Goal: Task Accomplishment & Management: Use online tool/utility

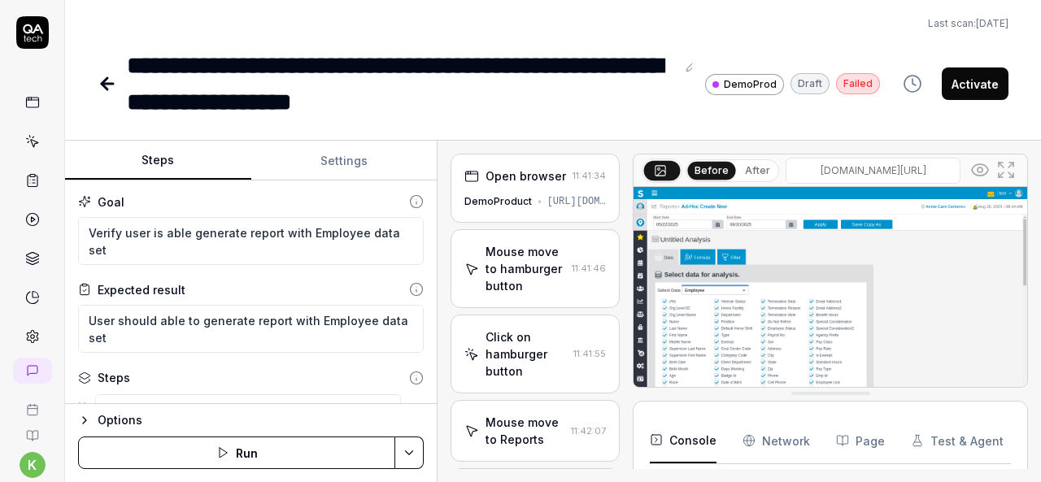
scroll to position [5624, 0]
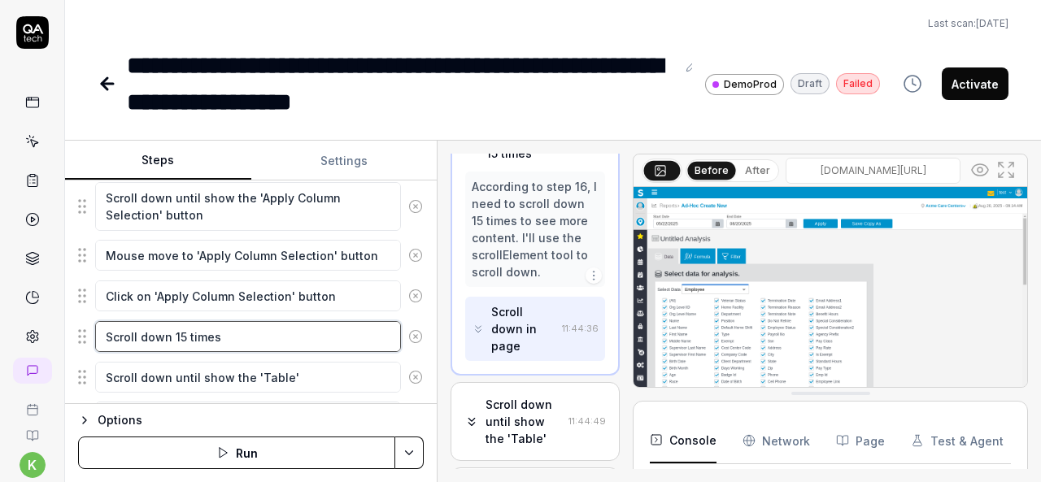
click at [273, 321] on textarea "Scroll down 15 times" at bounding box center [248, 336] width 306 height 31
click at [268, 325] on textarea "Scroll down 15 times" at bounding box center [248, 336] width 306 height 31
click at [104, 78] on icon at bounding box center [108, 84] width 20 height 20
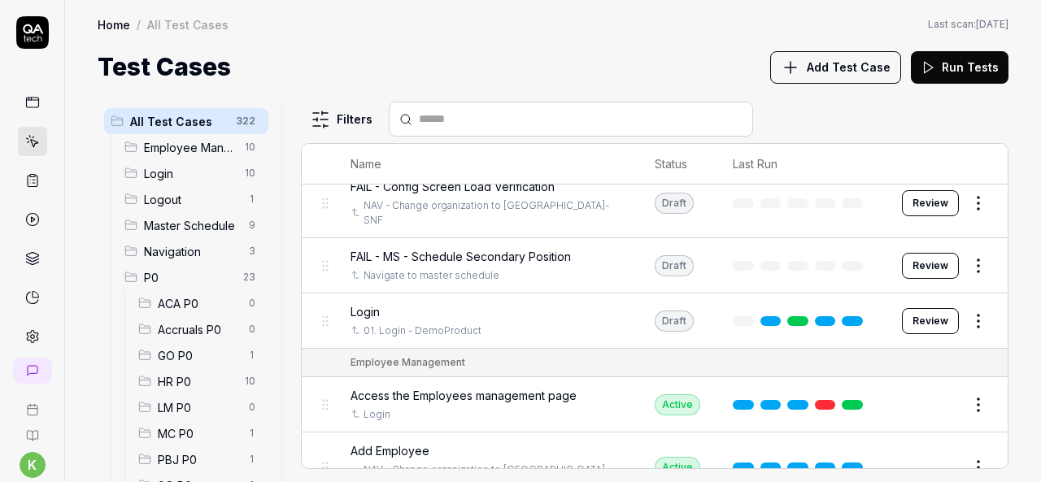
scroll to position [475, 0]
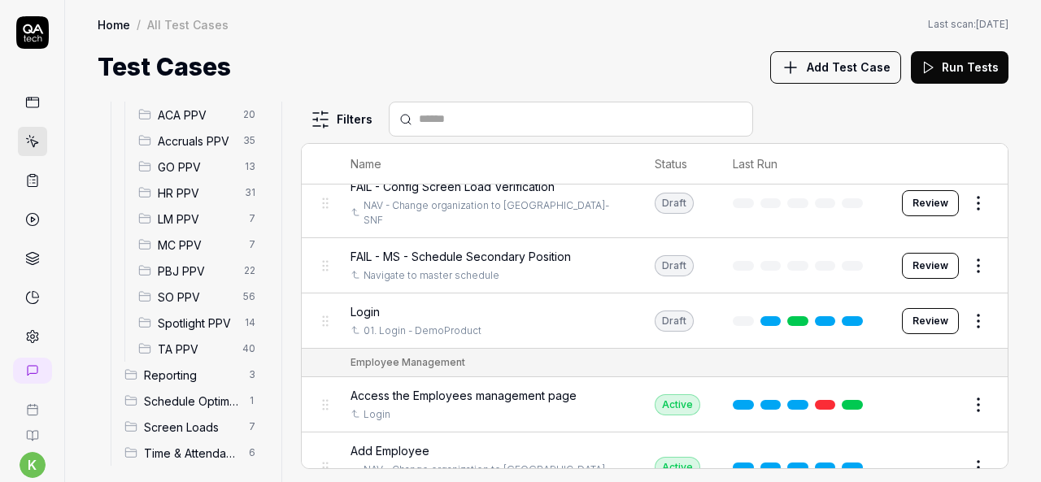
click at [181, 320] on span "Spotlight PPV" at bounding box center [196, 323] width 77 height 17
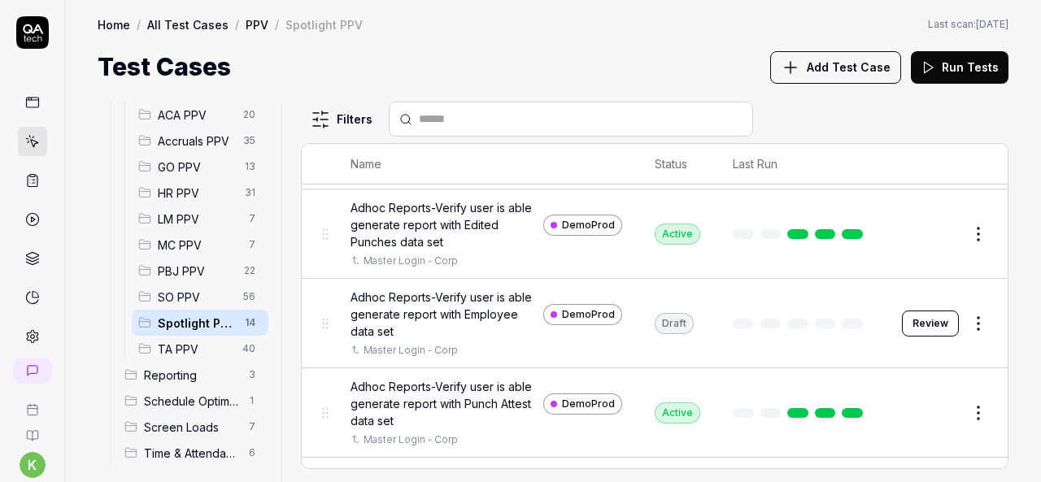
scroll to position [741, 0]
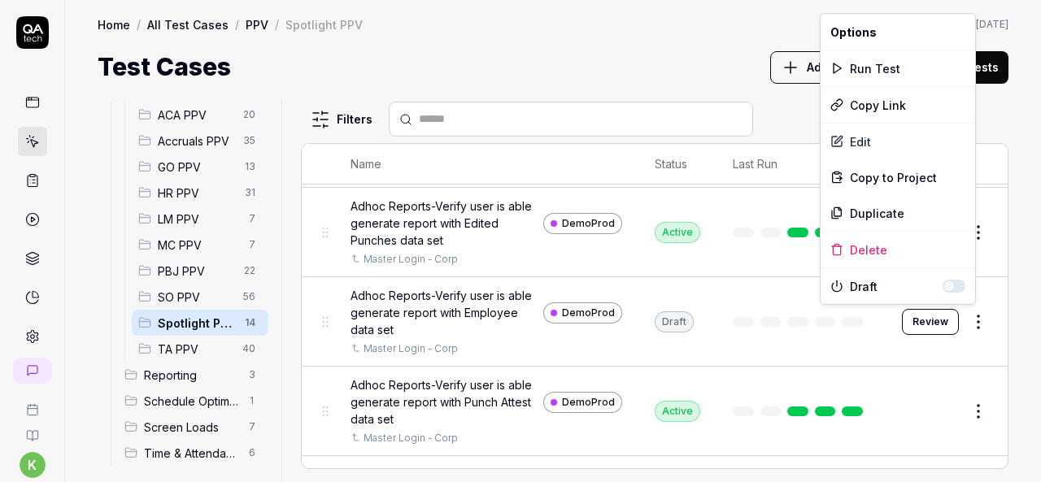
click at [966, 313] on html "k Home / All Test Cases / PPV / Spotlight PPV Home / All Test Cases / PPV / Spo…" at bounding box center [520, 241] width 1041 height 482
click at [862, 68] on div "Run Test" at bounding box center [898, 68] width 155 height 36
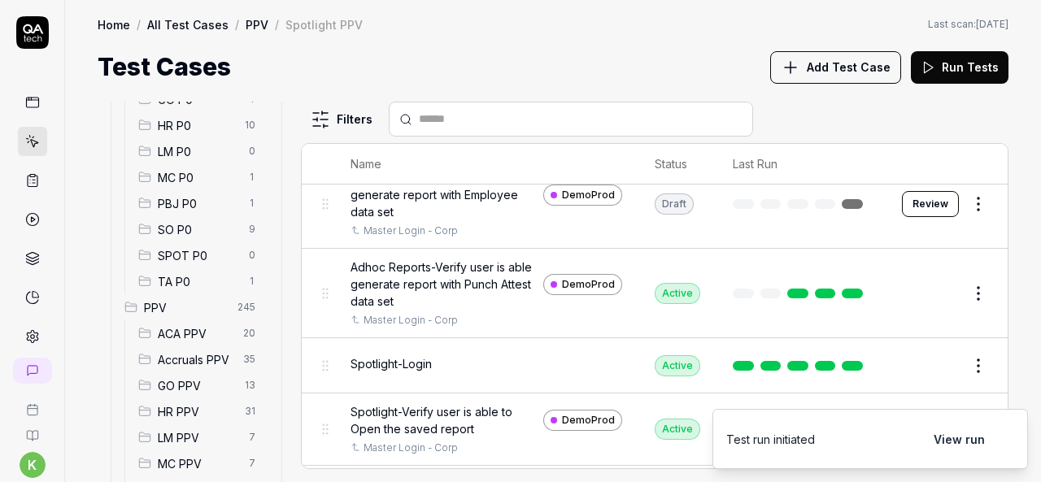
scroll to position [255, 0]
click at [26, 180] on icon at bounding box center [32, 180] width 15 height 15
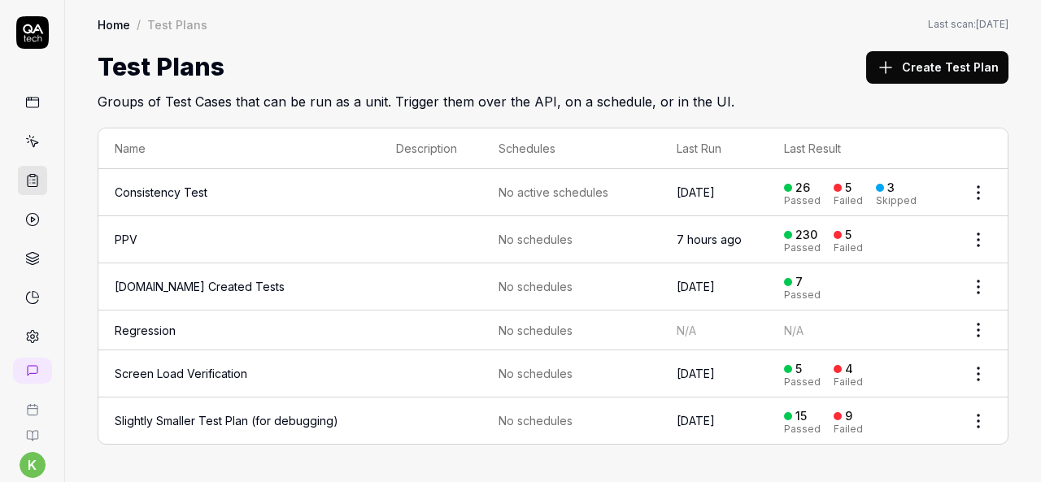
click at [30, 142] on icon at bounding box center [33, 143] width 7 height 7
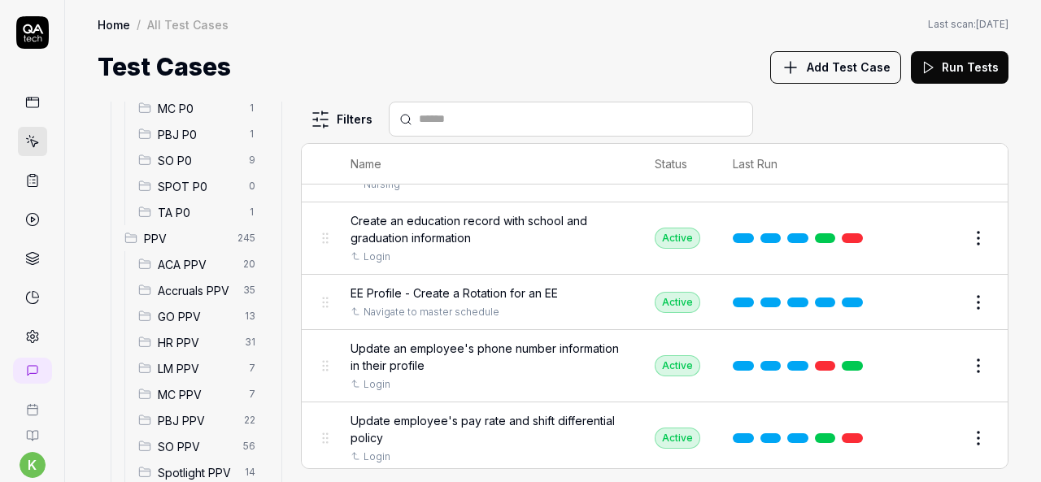
scroll to position [484, 0]
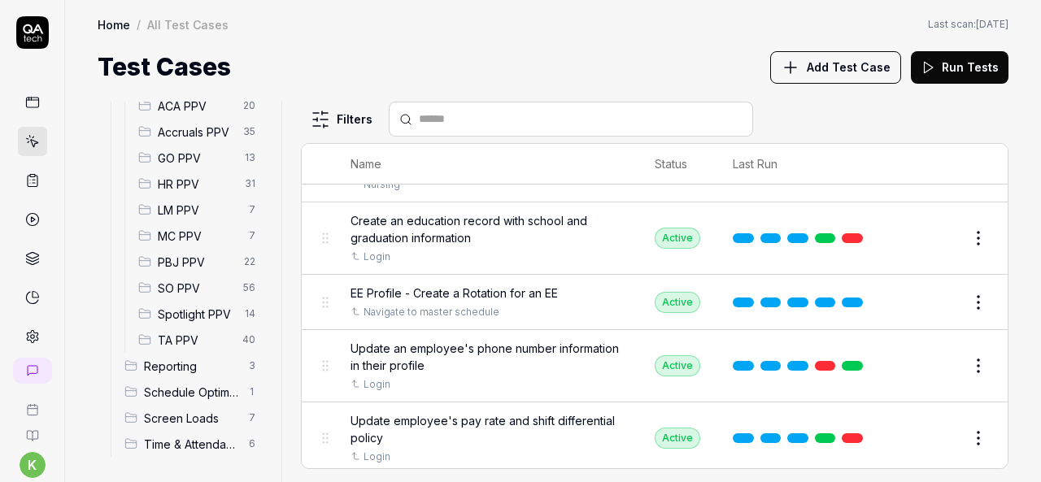
click at [200, 319] on span "Spotlight PPV" at bounding box center [196, 314] width 77 height 17
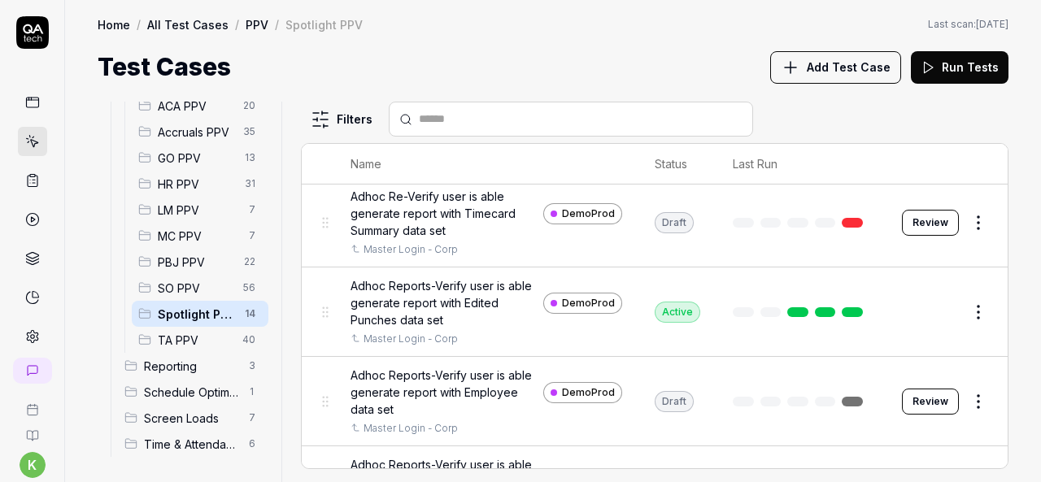
scroll to position [662, 0]
click at [936, 401] on button "Review" at bounding box center [930, 401] width 57 height 26
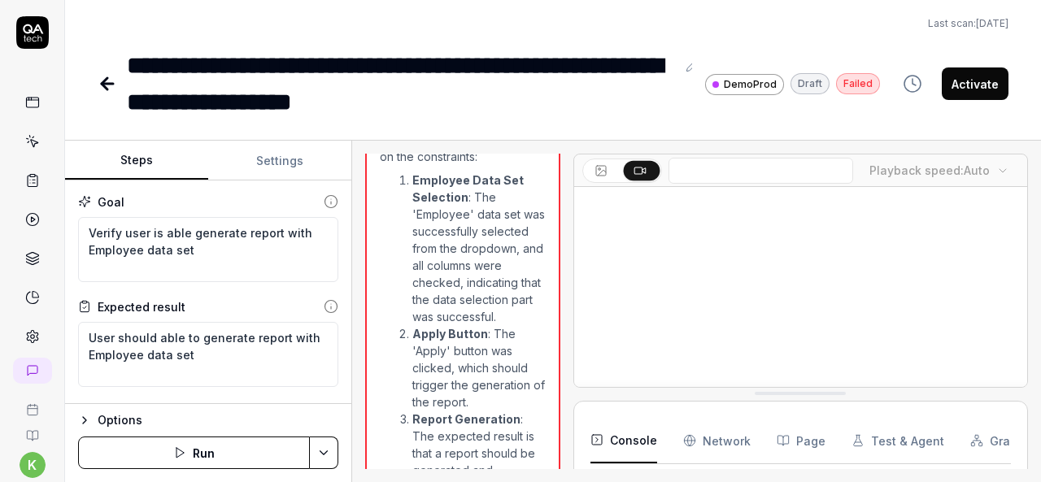
scroll to position [2197, 0]
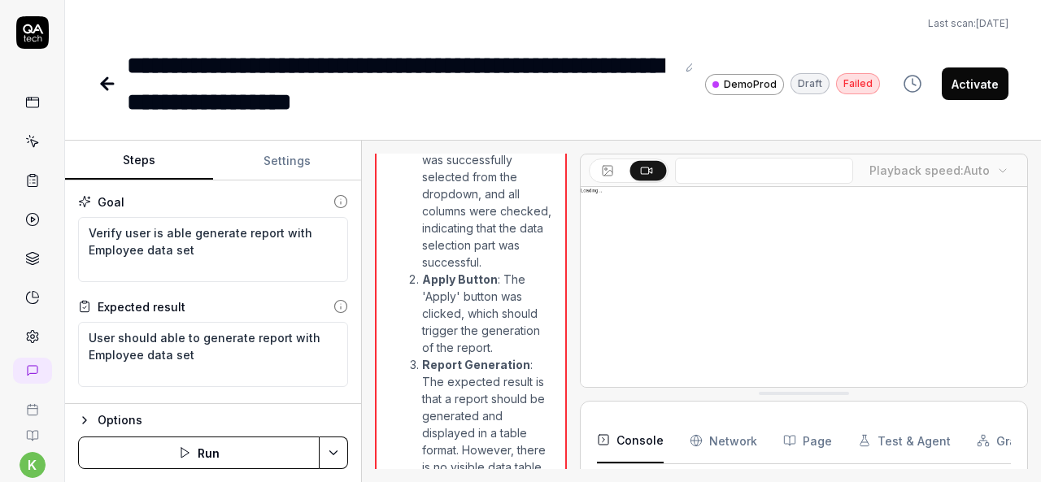
click at [363, 264] on div "Steps Settings Goal Verify user is able generate report with Employee data set …" at bounding box center [553, 312] width 976 height 342
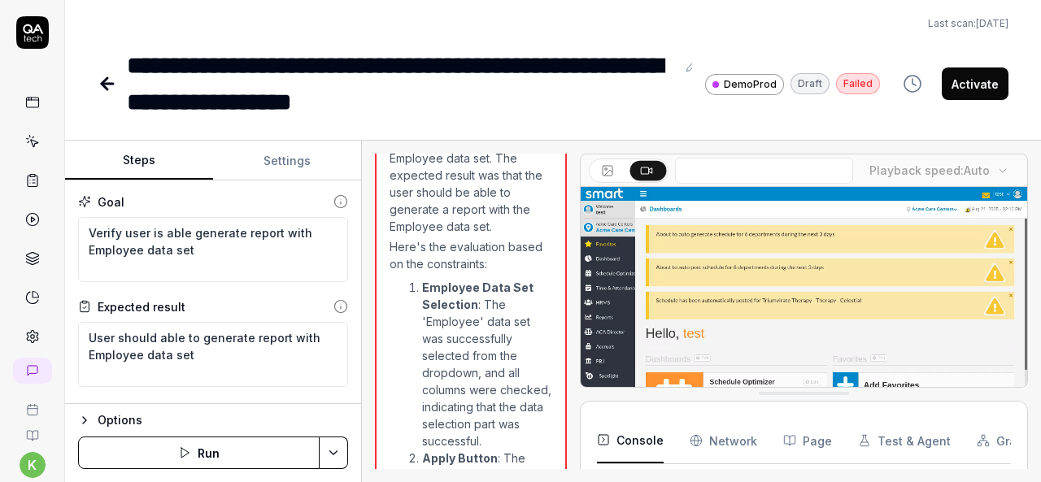
scroll to position [5611, 0]
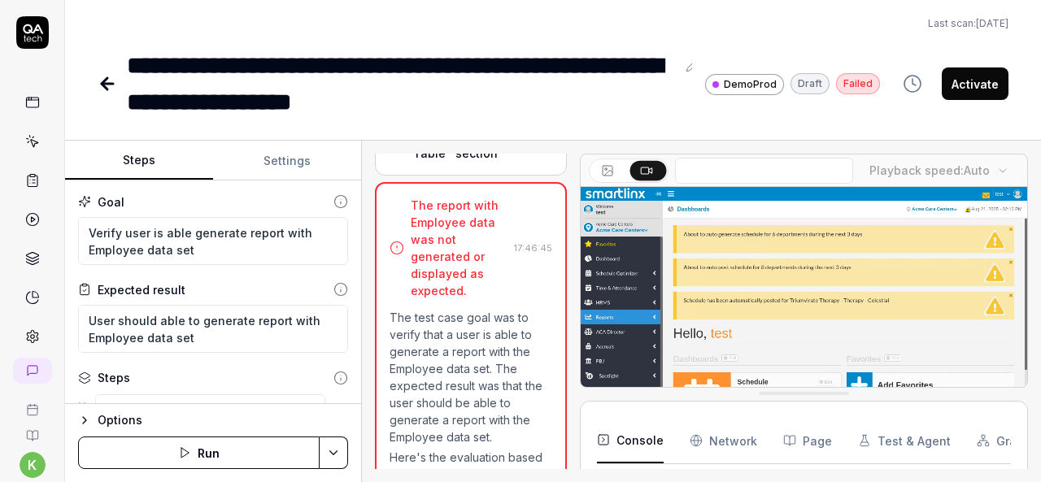
scroll to position [1801, 0]
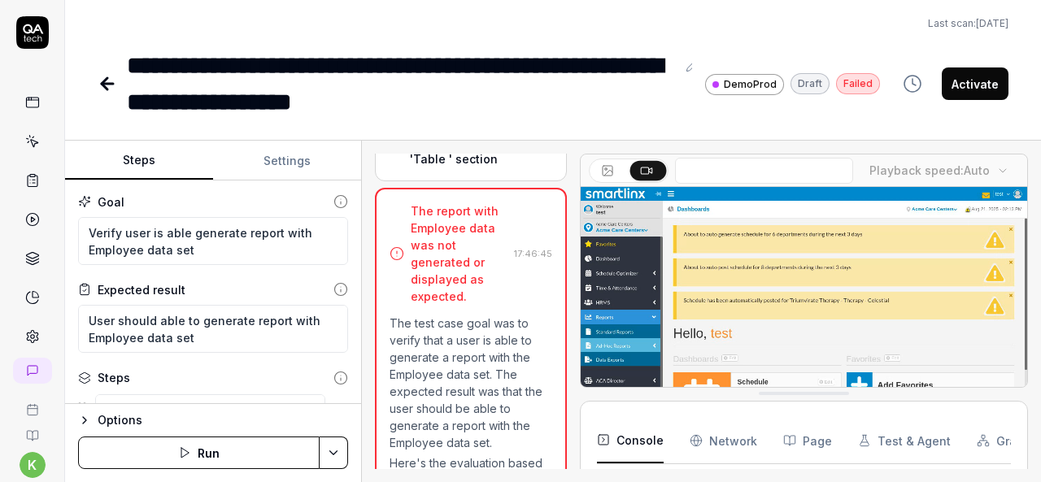
click at [449, 168] on div "Check Should not show any error and data should display in 'Table ' section" at bounding box center [459, 124] width 98 height 85
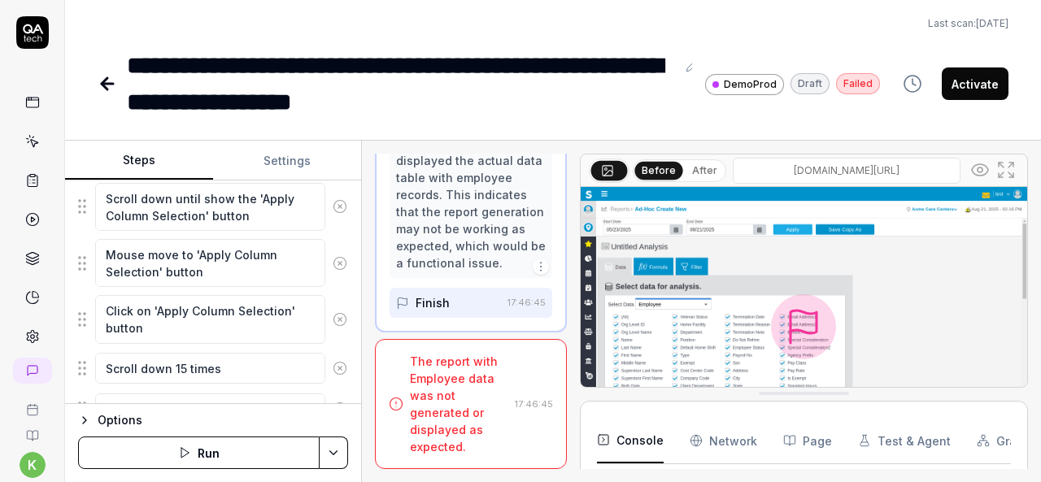
scroll to position [782, 0]
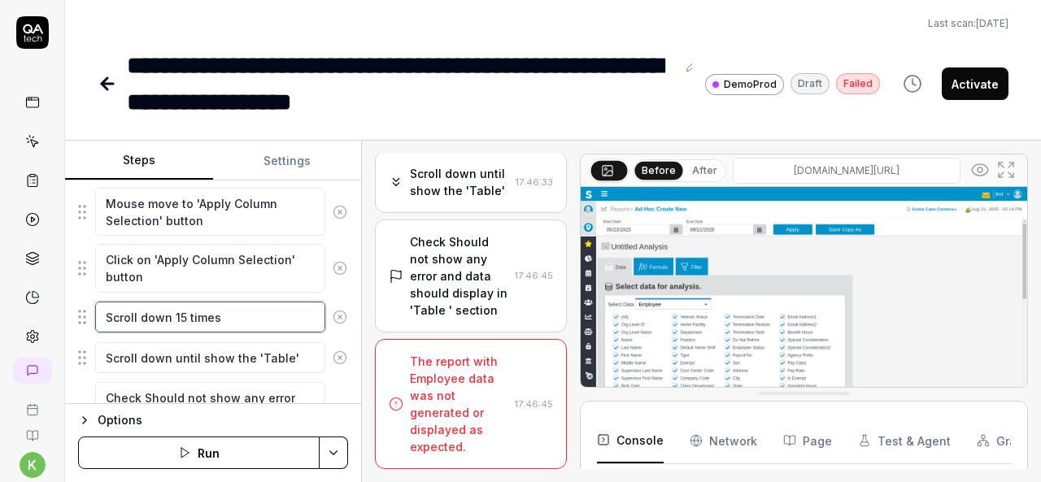
click at [162, 317] on textarea "Scroll down 15 times" at bounding box center [210, 317] width 230 height 31
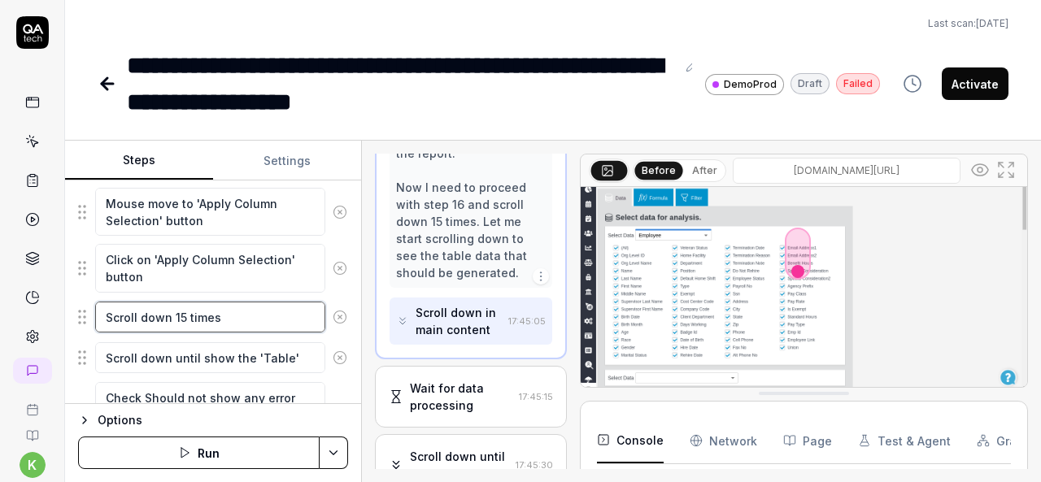
scroll to position [70, 0]
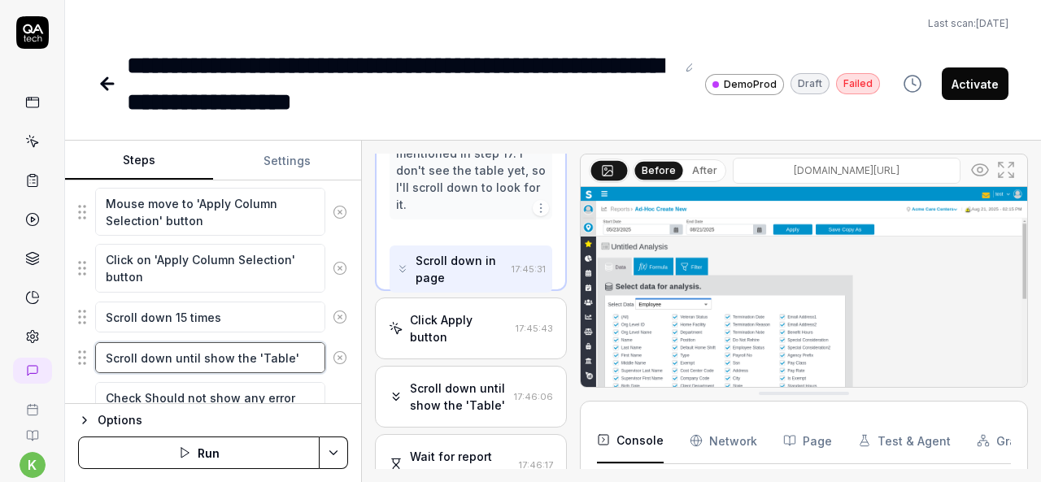
click at [255, 346] on textarea "Scroll down until show the 'Table'" at bounding box center [210, 358] width 230 height 31
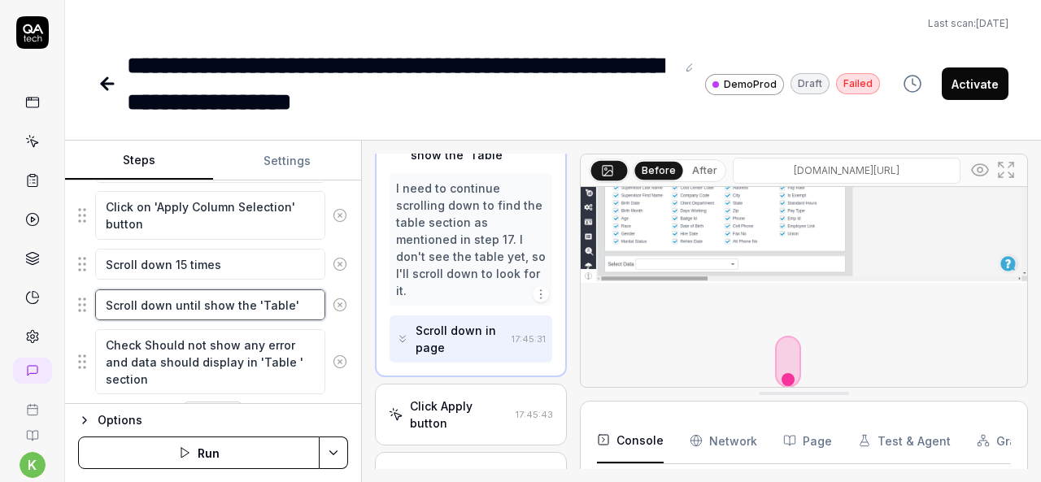
scroll to position [836, 0]
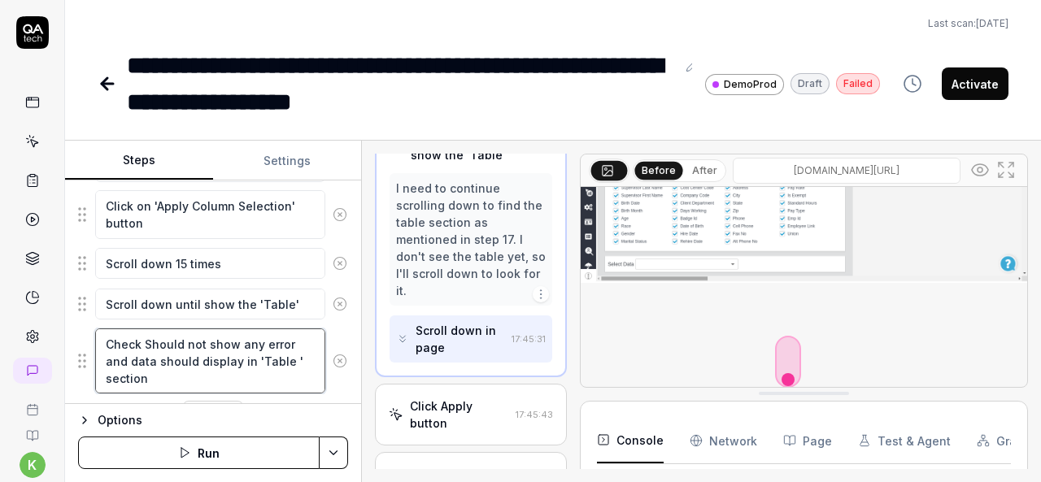
click at [239, 347] on textarea "Check Should not show any error and data should display in 'Table ' section" at bounding box center [210, 361] width 230 height 65
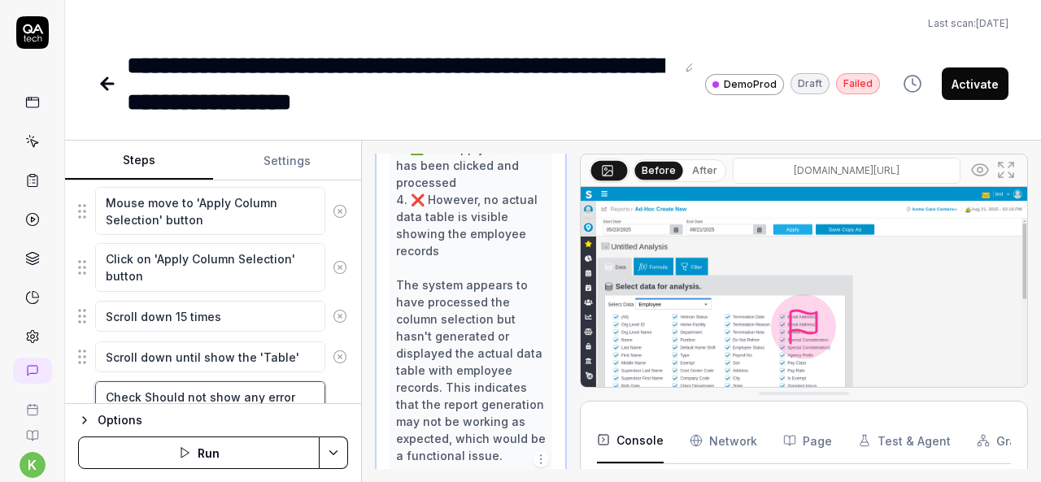
scroll to position [866, 0]
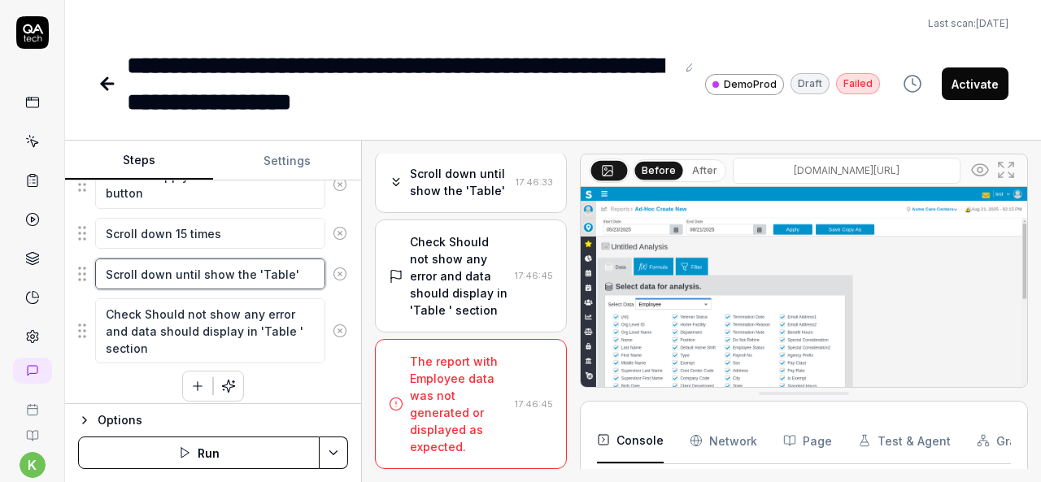
click at [244, 260] on textarea "Scroll down until show the 'Table'" at bounding box center [210, 274] width 230 height 31
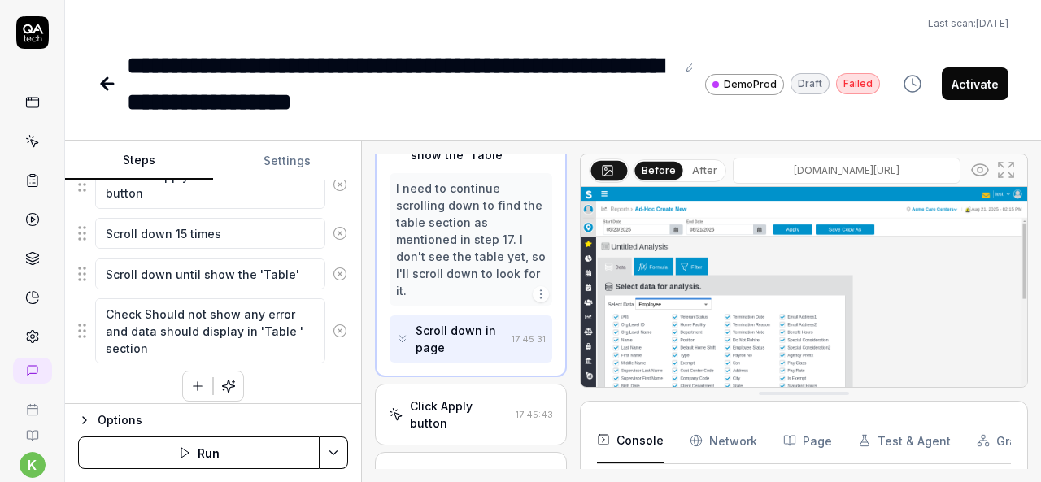
click at [190, 381] on icon "button" at bounding box center [197, 386] width 15 height 15
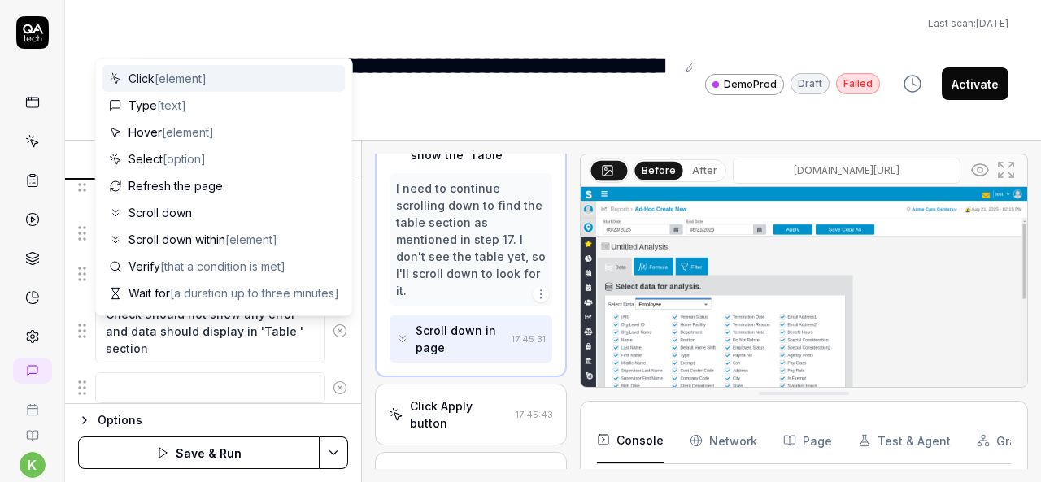
scroll to position [906, 0]
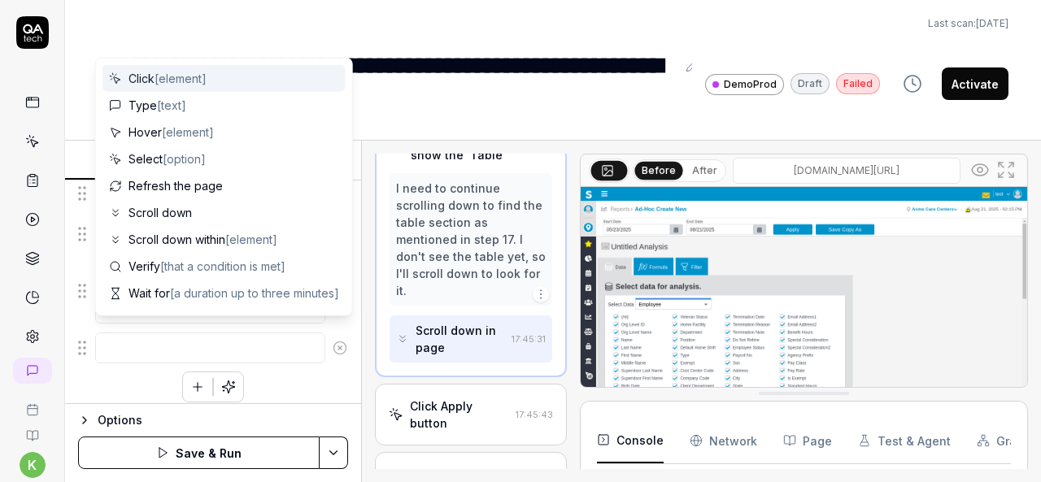
click at [160, 334] on textarea at bounding box center [210, 348] width 230 height 31
type textarea "*"
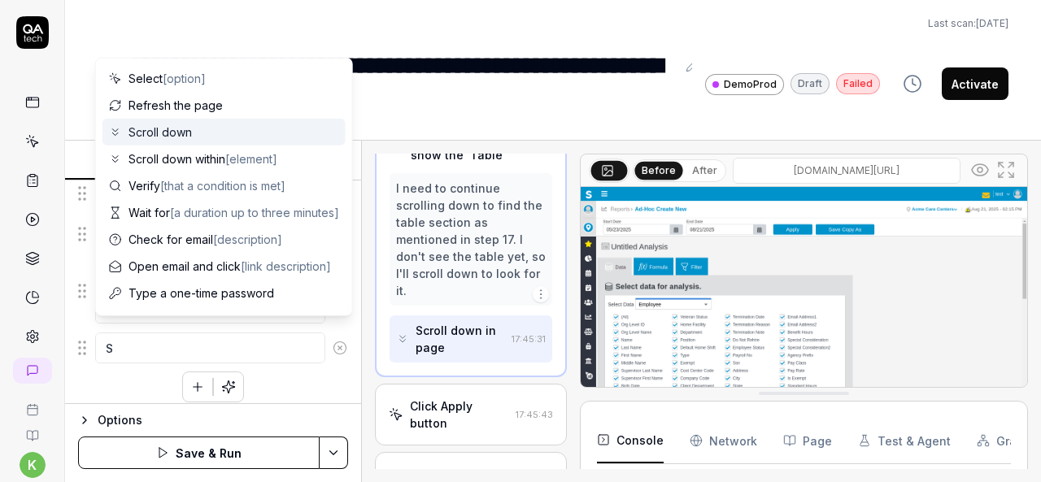
type textarea "S"
click at [167, 129] on span "Scroll down" at bounding box center [160, 132] width 63 height 17
type textarea "*"
type textarea "Scroll down"
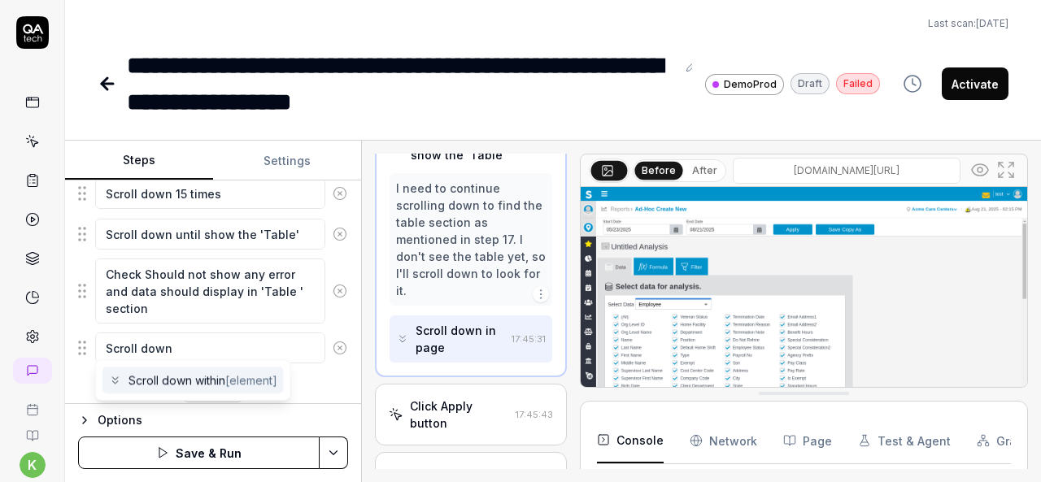
click at [242, 389] on div "Scroll down within [element]" at bounding box center [193, 380] width 181 height 27
type textarea "*"
type textarea "Scroll down within"
type textarea "*"
type textarea "Scroll down within"
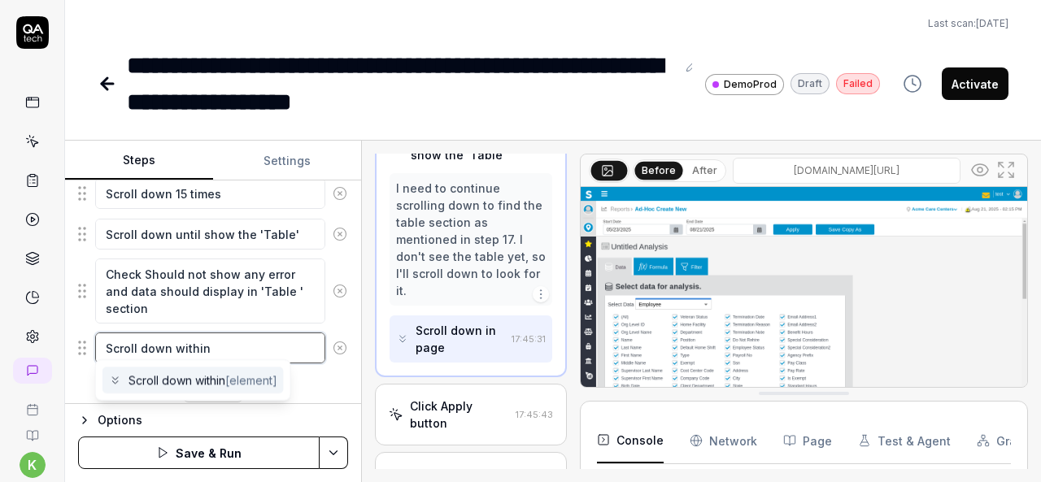
type textarea "*"
type textarea "Scroll down withi"
type textarea "*"
type textarea "Scroll down with"
type textarea "*"
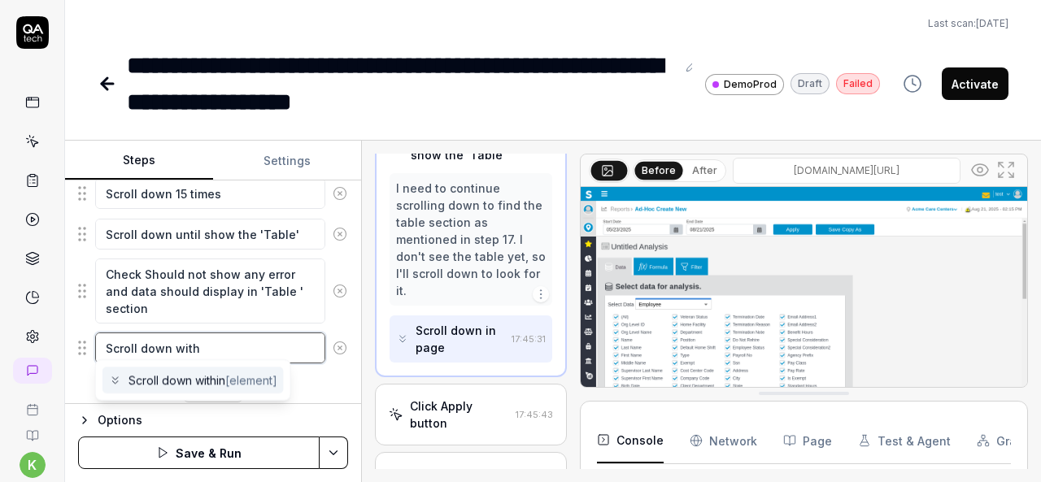
type textarea "Scroll down wit"
type textarea "*"
type textarea "Scroll down wi"
type textarea "*"
type textarea "Scroll down w"
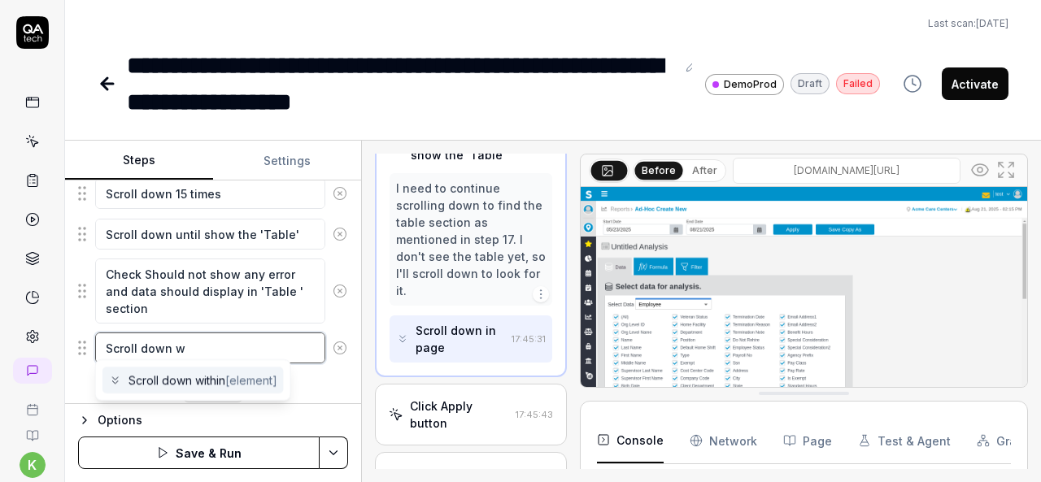
type textarea "*"
type textarea "Scroll down"
type textarea "*"
type textarea "Scroll down t"
type textarea "*"
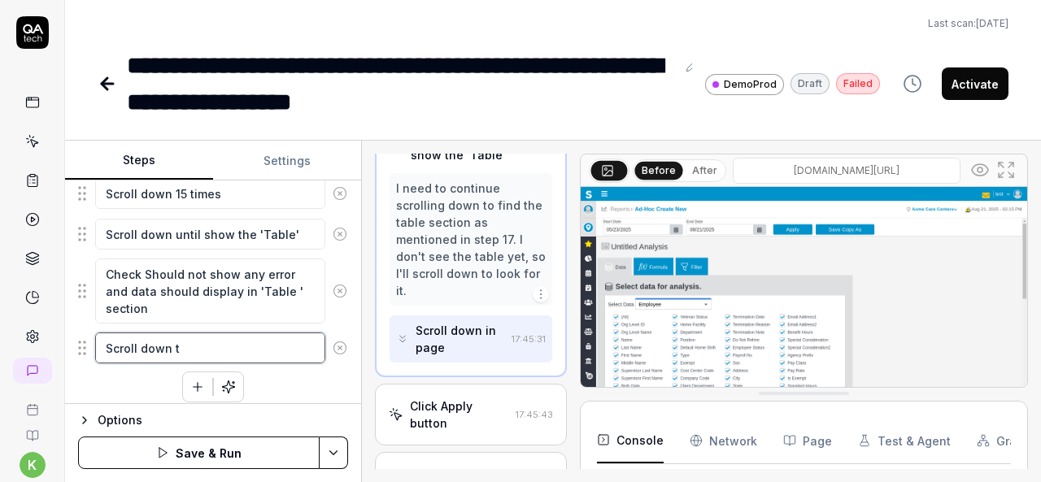
type textarea "Scroll down th"
type textarea "*"
type textarea "Scroll down the"
type textarea "*"
type textarea "Scroll down the"
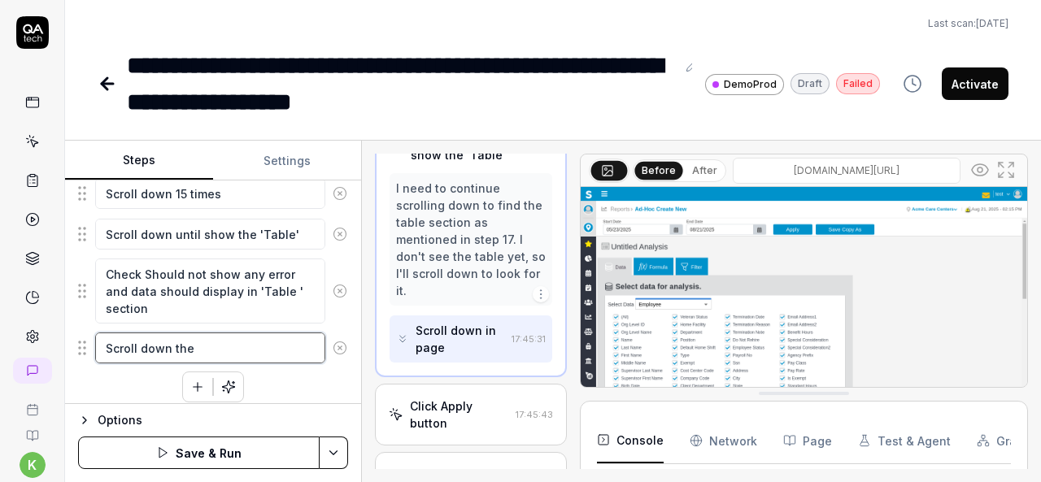
type textarea "*"
type textarea "Scroll down the I"
type textarea "*"
type textarea "Scroll down the If"
type textarea "*"
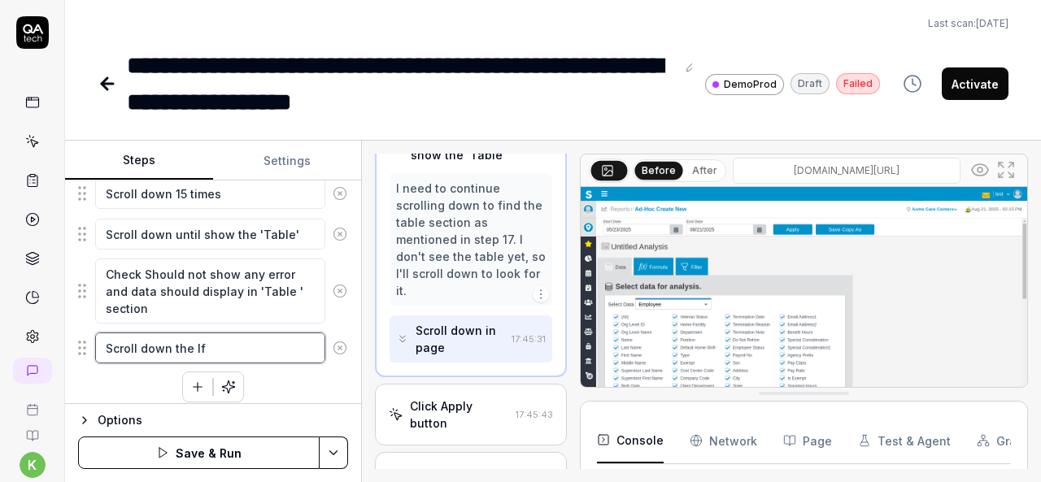
type textarea "Scroll down the Ifa"
type textarea "*"
type textarea "Scroll down the Ifar"
type textarea "*"
type textarea "Scroll down the Ifare"
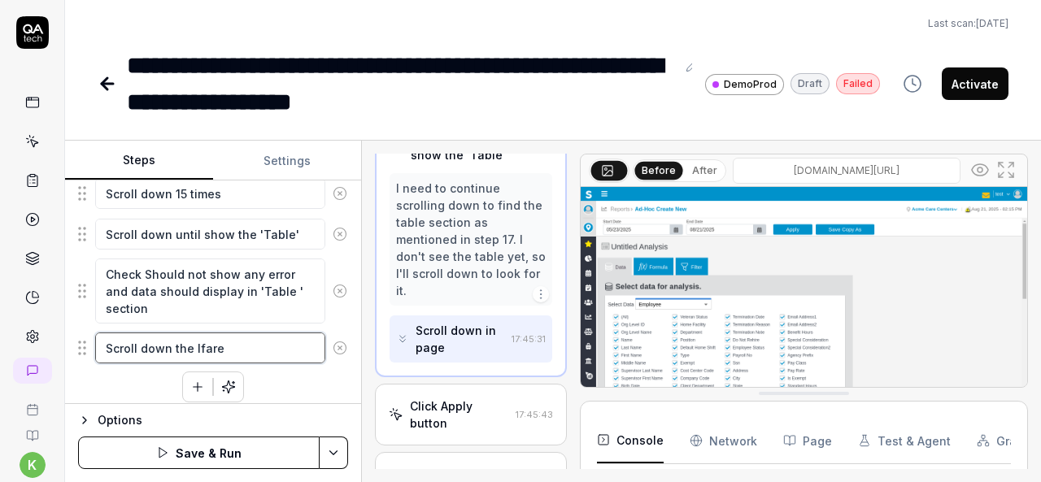
type textarea "*"
type textarea "Scroll down the Ifare"
type textarea "*"
type textarea "Scroll down the Ifare"
type textarea "*"
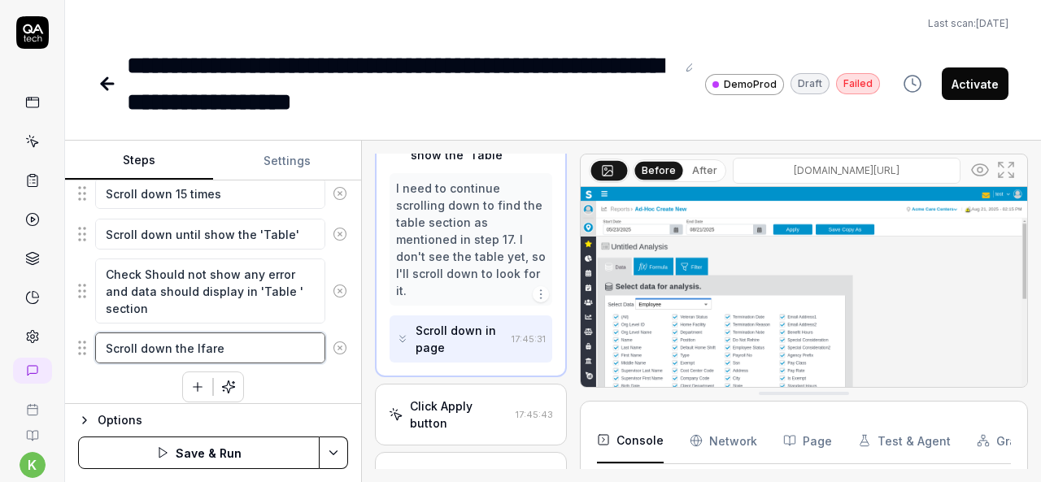
type textarea "Scroll down the Ifar"
type textarea "*"
type textarea "Scroll down the Ifa"
type textarea "*"
type textarea "Scroll down the If"
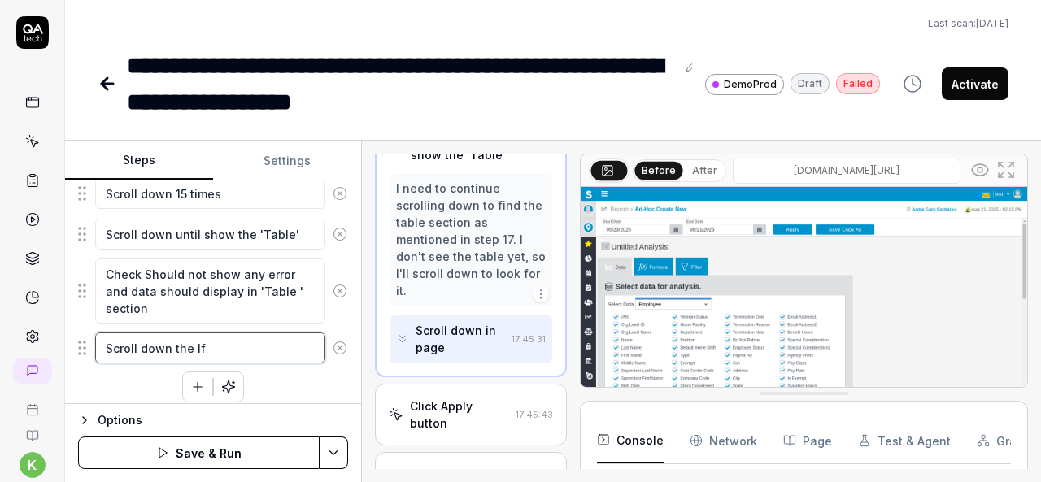
type textarea "*"
type textarea "Scroll down the Ifr"
type textarea "*"
type textarea "Scroll down the Ifra"
type textarea "*"
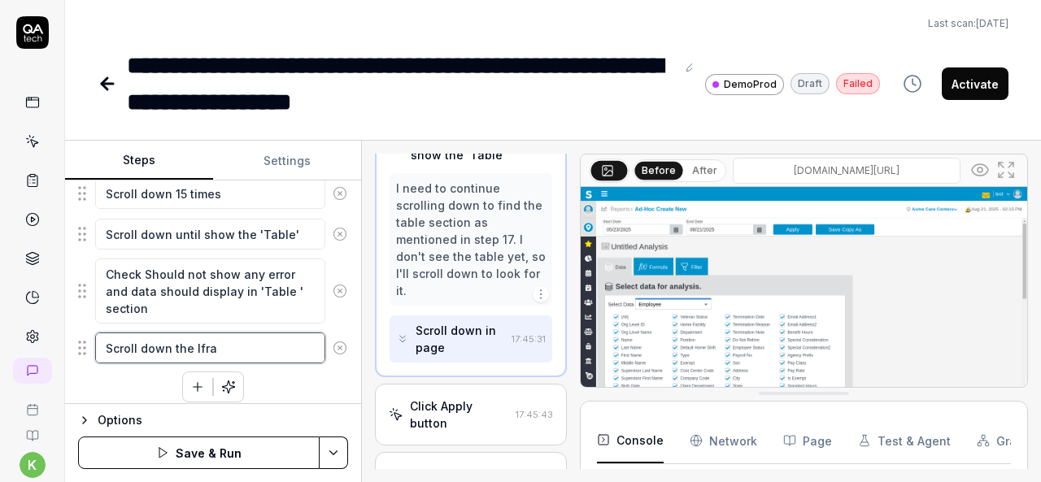
type textarea "Scroll down the Ifram"
type textarea "*"
type textarea "Scroll down the Iframe"
type textarea "*"
click at [205, 337] on textarea "Scroll down the Iframe" at bounding box center [210, 348] width 230 height 31
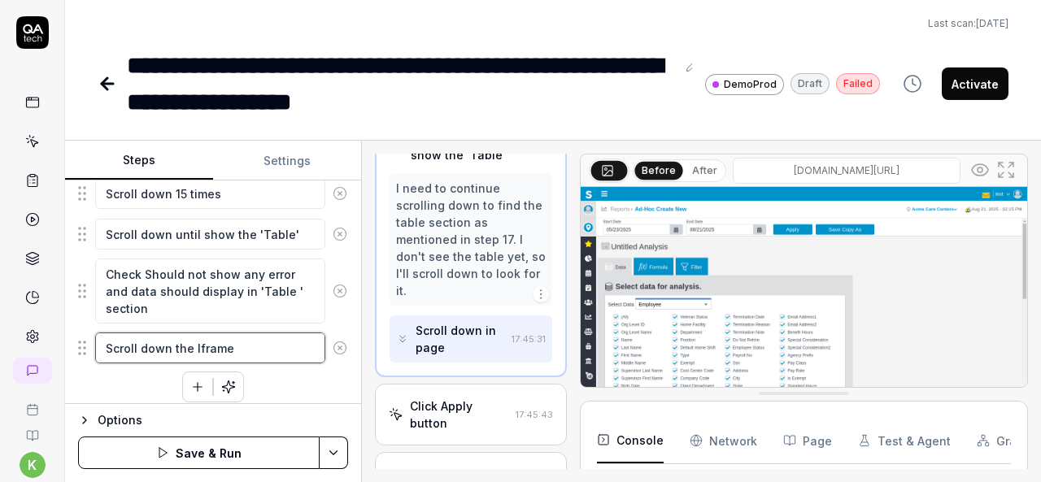
type textarea "Scroll down the Iframe"
paste textarea "i"
type textarea "*"
type textarea "Scroll down the iframe"
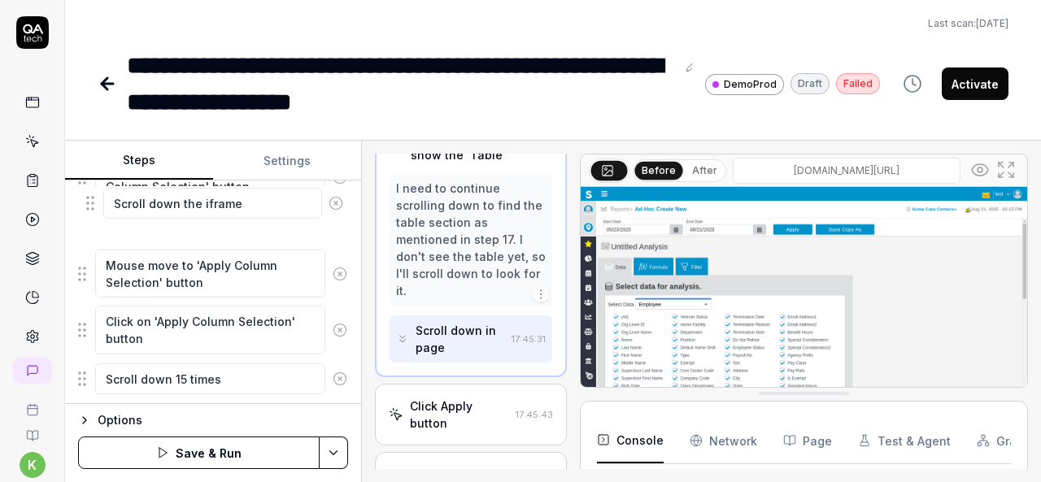
scroll to position [692, 0]
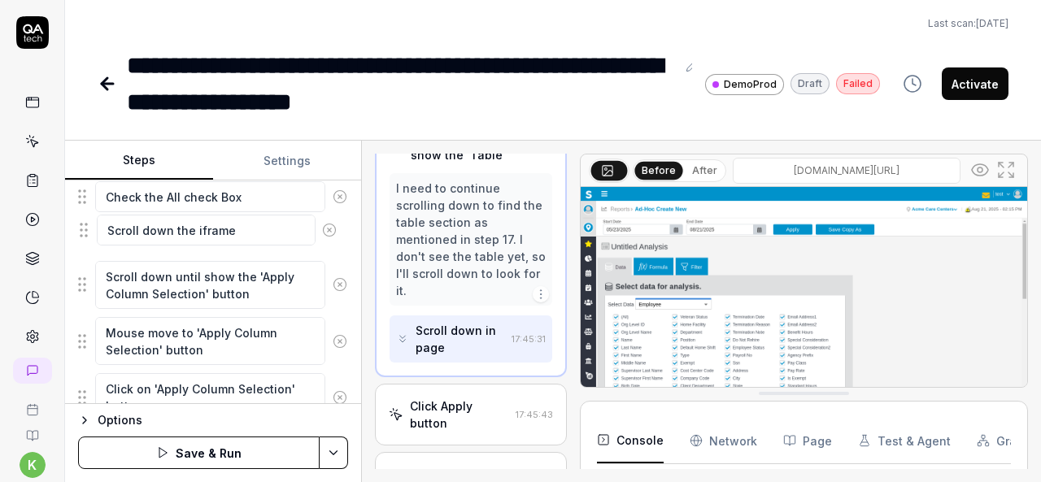
drag, startPoint x: 80, startPoint y: 340, endPoint x: 81, endPoint y: 232, distance: 108.2
click at [81, 232] on fieldset "Mouse move to hamburger button Click on hamburger button Mouse move to Reports …" at bounding box center [213, 140] width 270 height 878
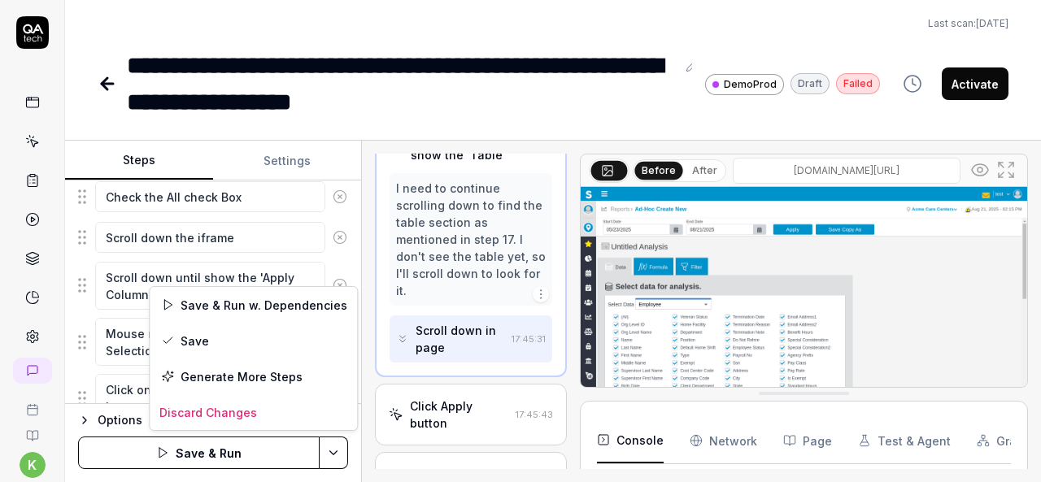
click at [336, 455] on html "**********" at bounding box center [520, 241] width 1041 height 482
click at [234, 299] on div "Save & Run w. Dependencies" at bounding box center [253, 305] width 207 height 36
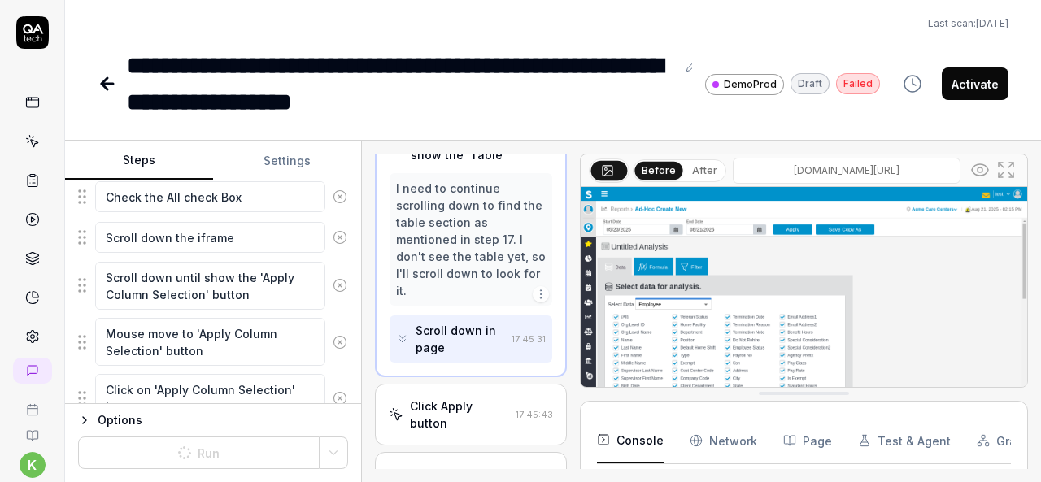
type textarea "*"
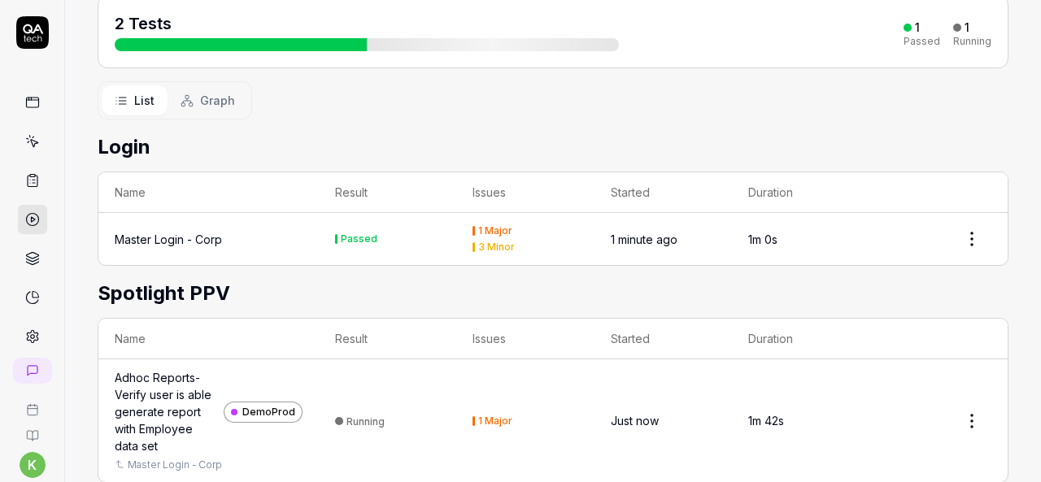
scroll to position [226, 0]
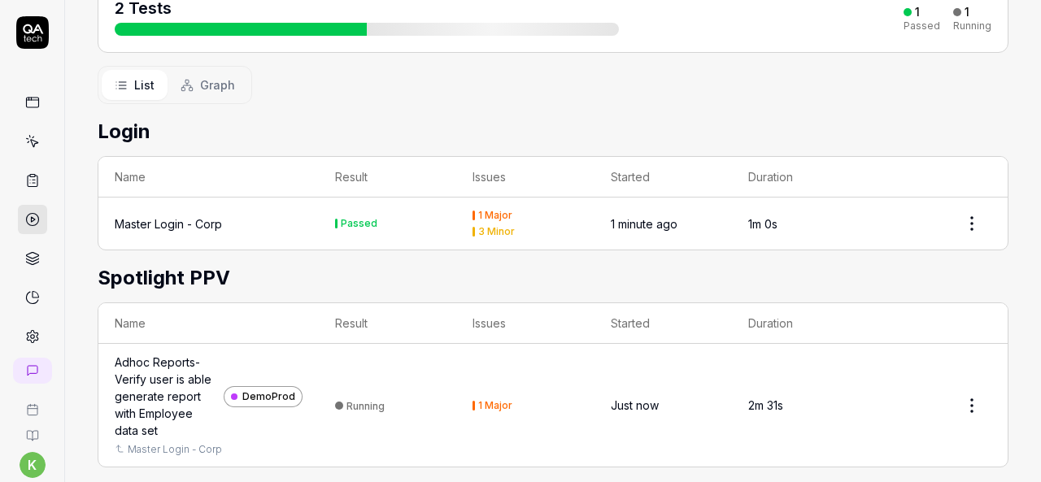
drag, startPoint x: 804, startPoint y: 391, endPoint x: 709, endPoint y: 358, distance: 100.9
click at [709, 358] on tr "Adhoc Reports-Verify user is able generate report with Employee data set DemoPr…" at bounding box center [553, 405] width 910 height 123
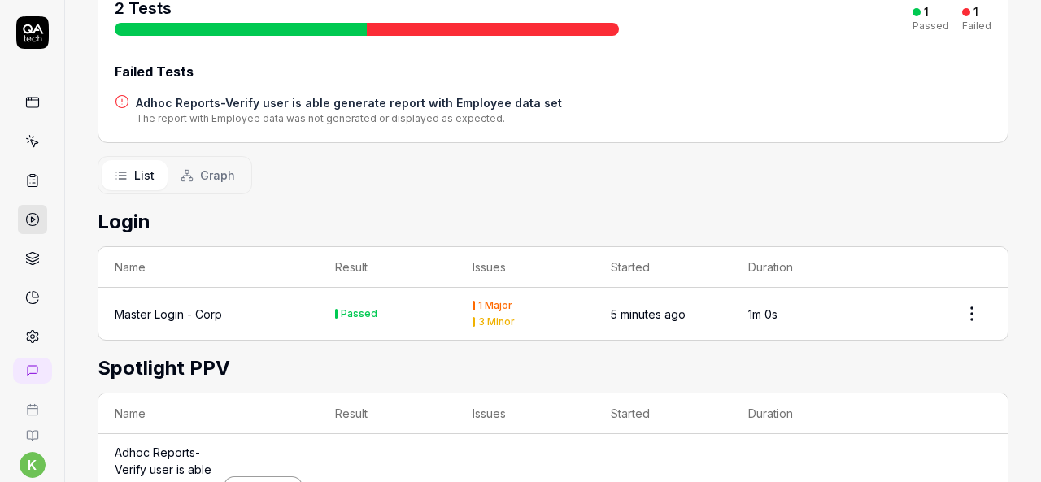
scroll to position [316, 0]
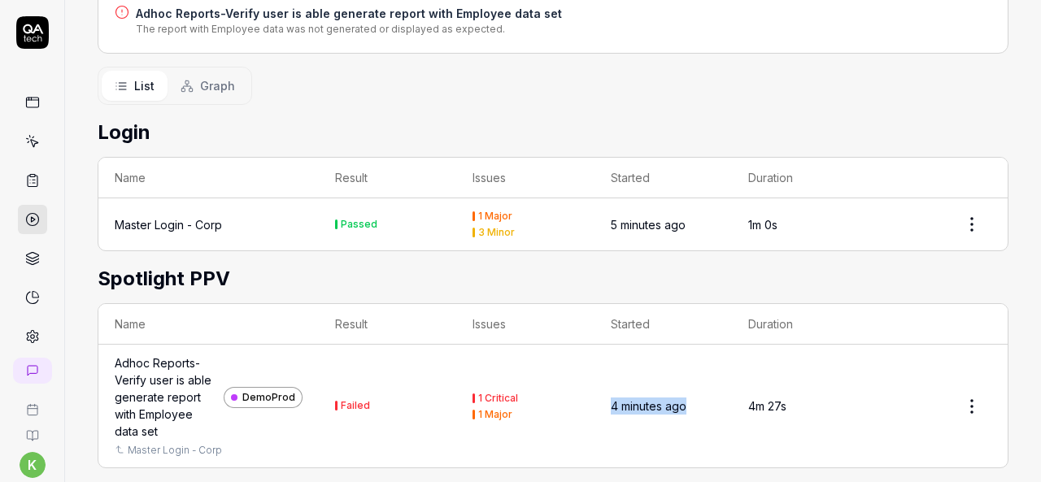
click at [176, 384] on div "Adhoc Reports-Verify user is able generate report with Employee data set" at bounding box center [166, 397] width 103 height 85
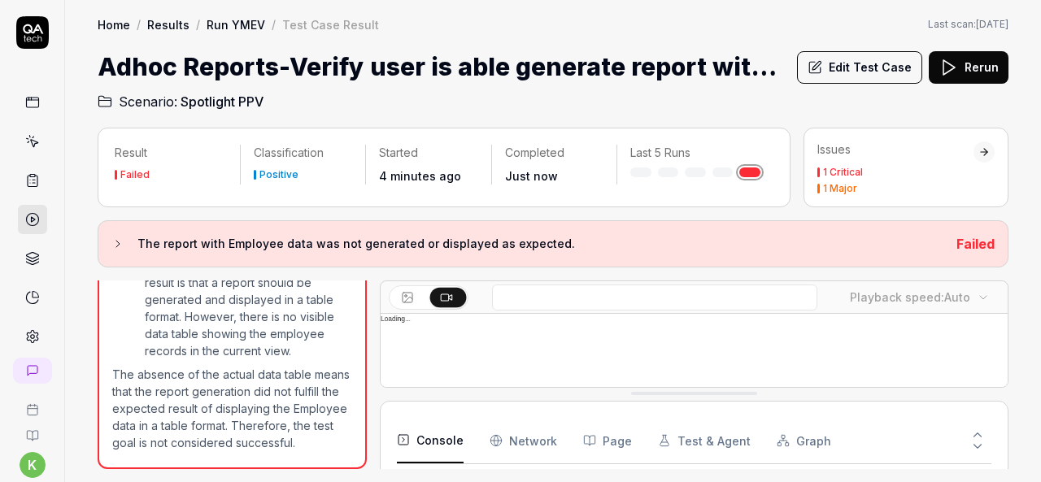
scroll to position [4404, 0]
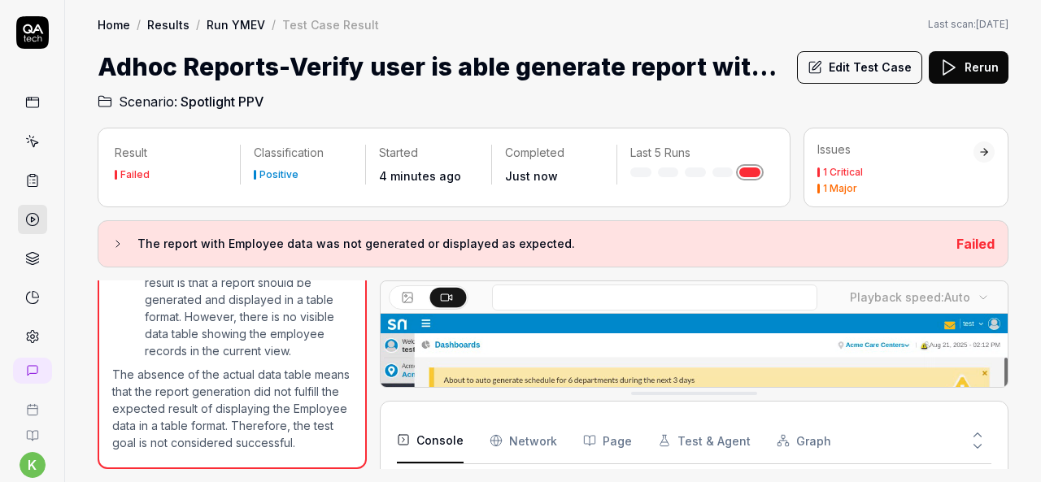
click at [450, 295] on icon at bounding box center [450, 297] width 3 height 5
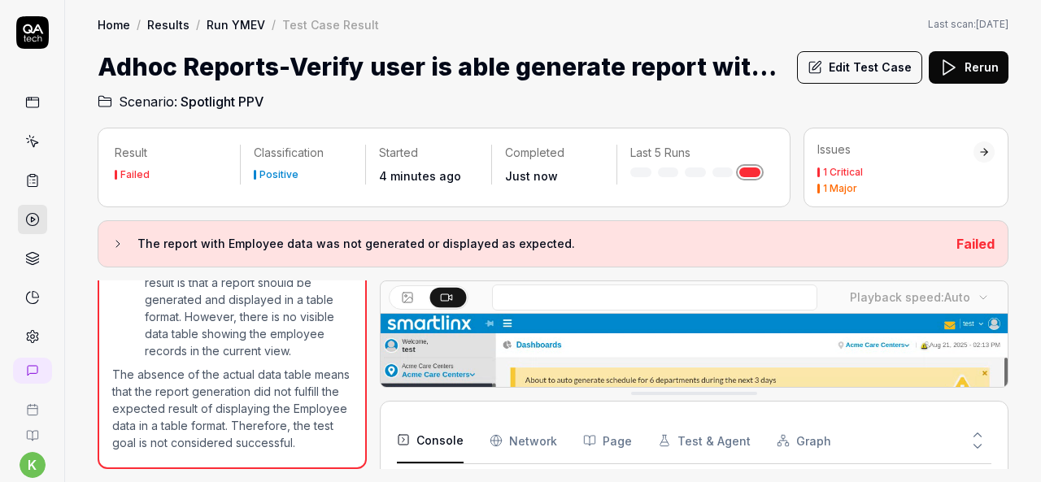
click at [450, 295] on icon at bounding box center [450, 297] width 3 height 5
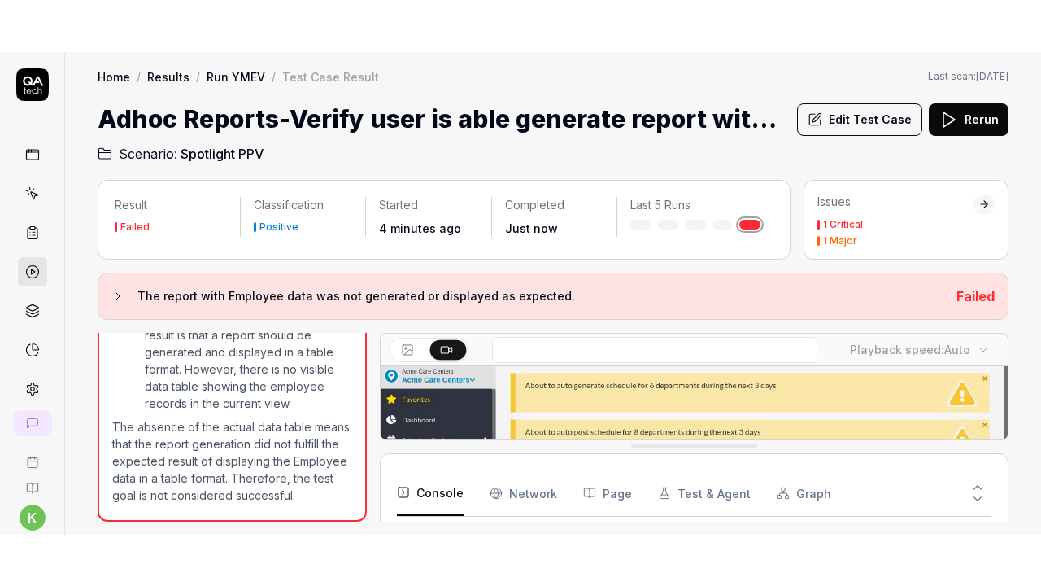
scroll to position [44, 0]
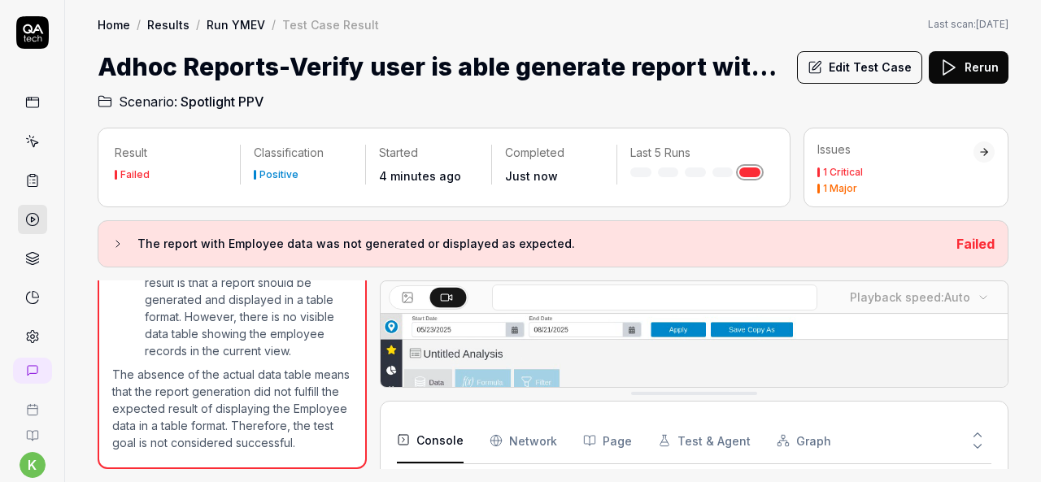
click at [548, 343] on video at bounding box center [694, 466] width 627 height 392
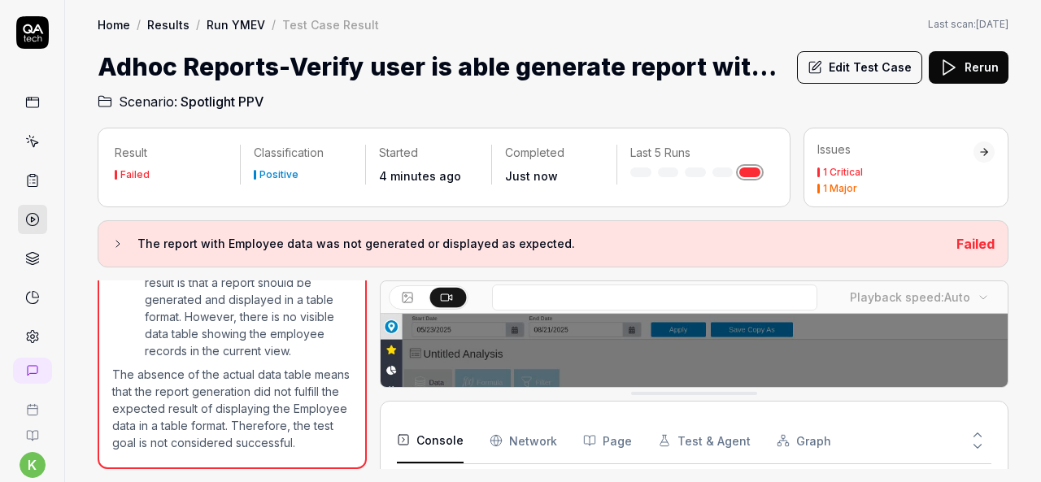
click at [548, 343] on video at bounding box center [694, 466] width 627 height 392
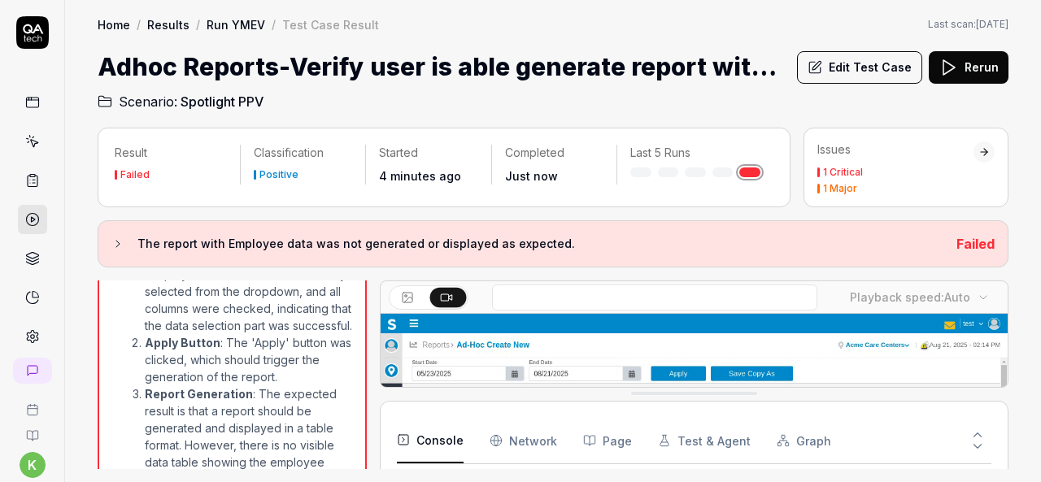
scroll to position [1748, 0]
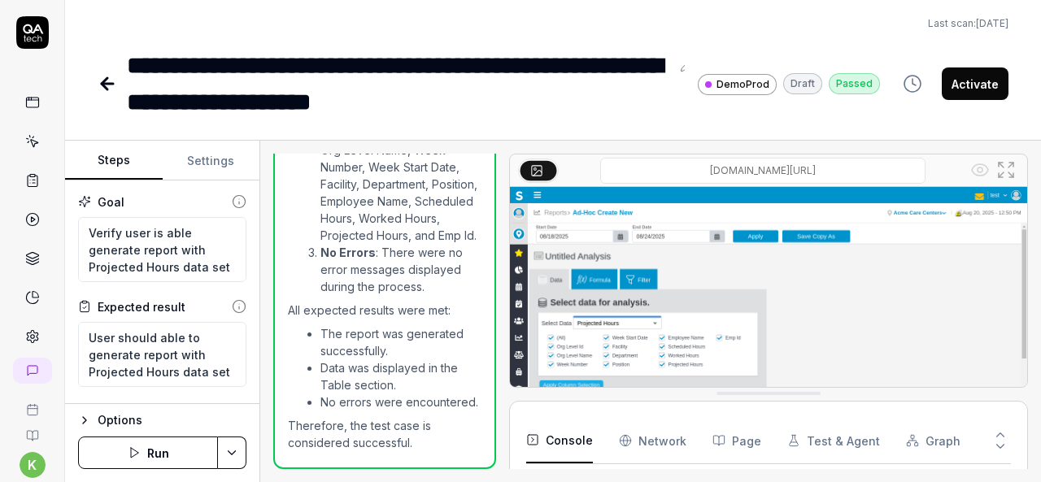
scroll to position [5169, 0]
type textarea "*"
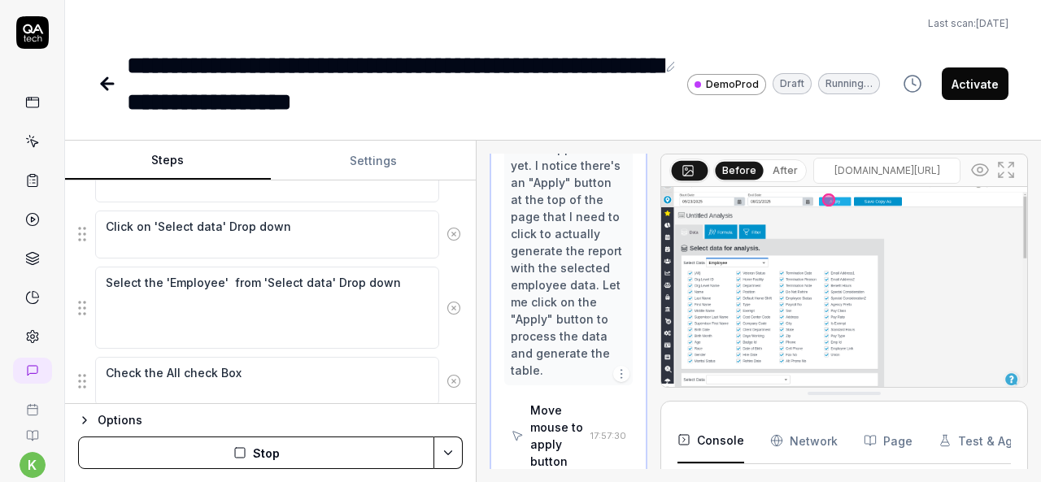
scroll to position [20, 0]
click at [478, 344] on div "Steps Settings Goal Verify user is able generate report with Employee data set …" at bounding box center [553, 312] width 976 height 342
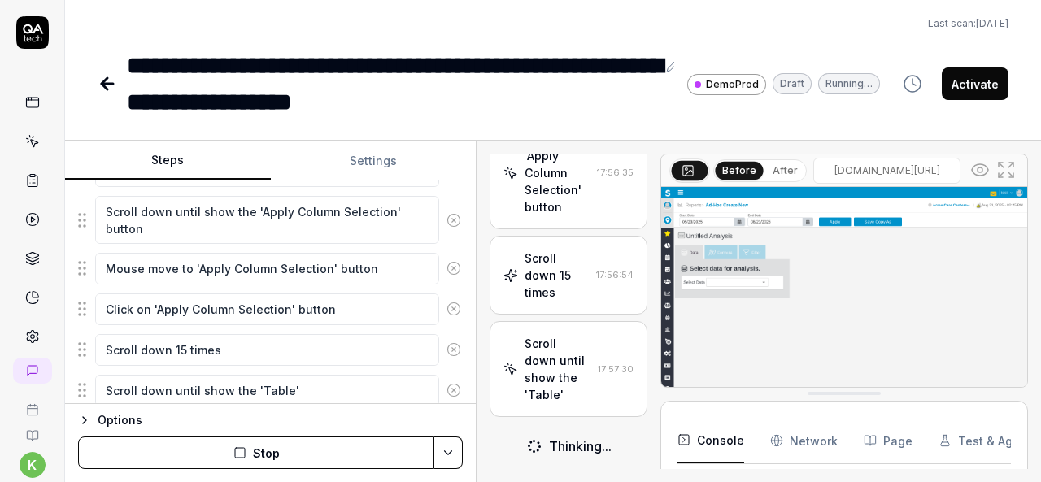
scroll to position [371, 0]
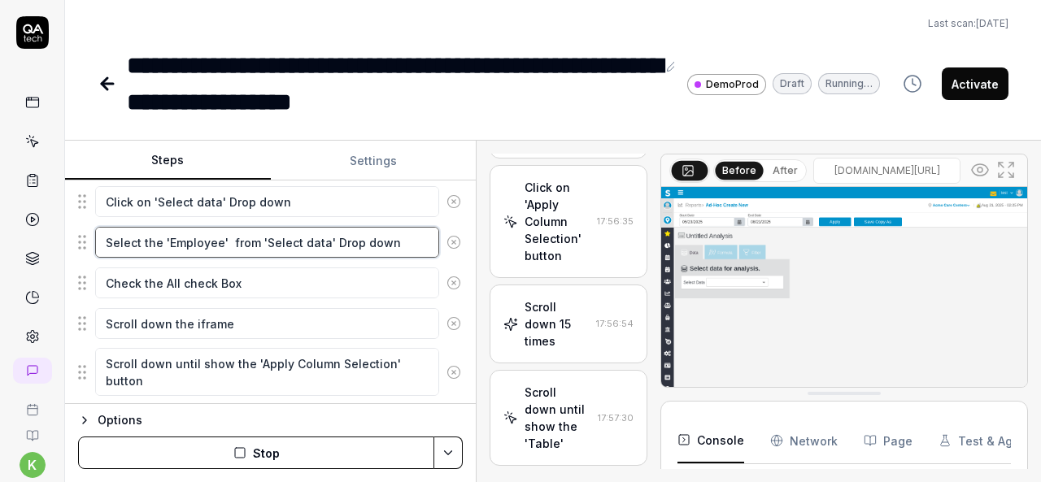
click at [232, 321] on fieldset "Mouse move to hamburger button Click on hamburger button Mouse move to Reports …" at bounding box center [270, 218] width 385 height 798
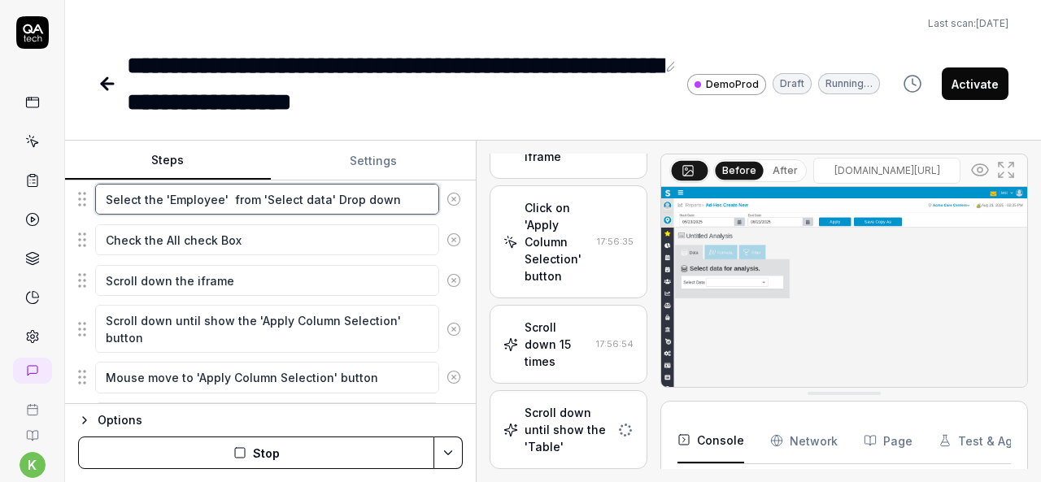
scroll to position [1127, 0]
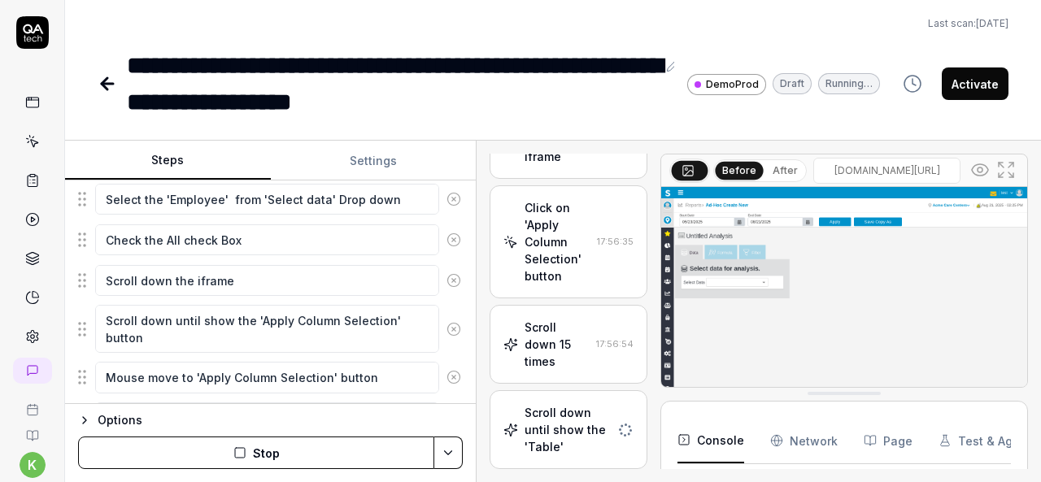
click at [533, 247] on div "Click on 'Apply Column Selection' button" at bounding box center [558, 241] width 66 height 85
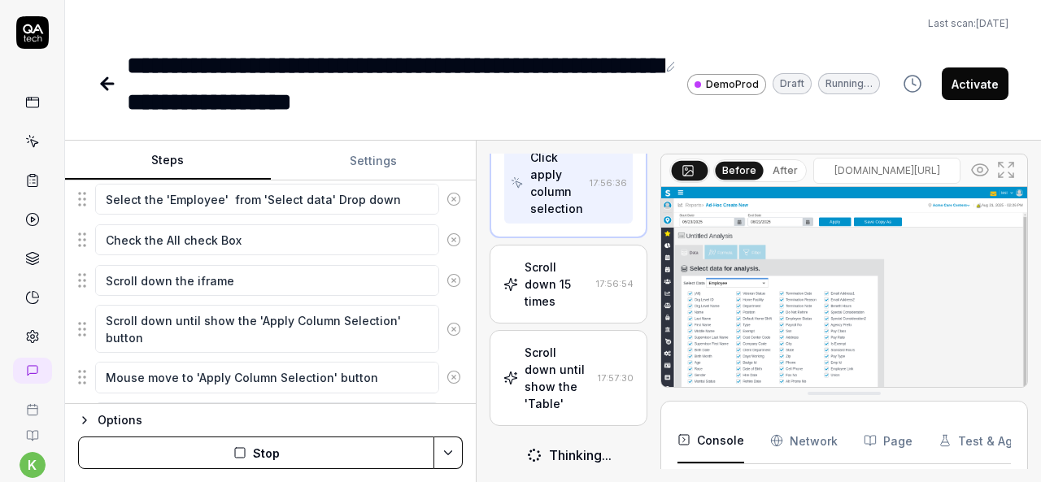
click at [538, 310] on div "Scroll down 15 times" at bounding box center [557, 284] width 65 height 51
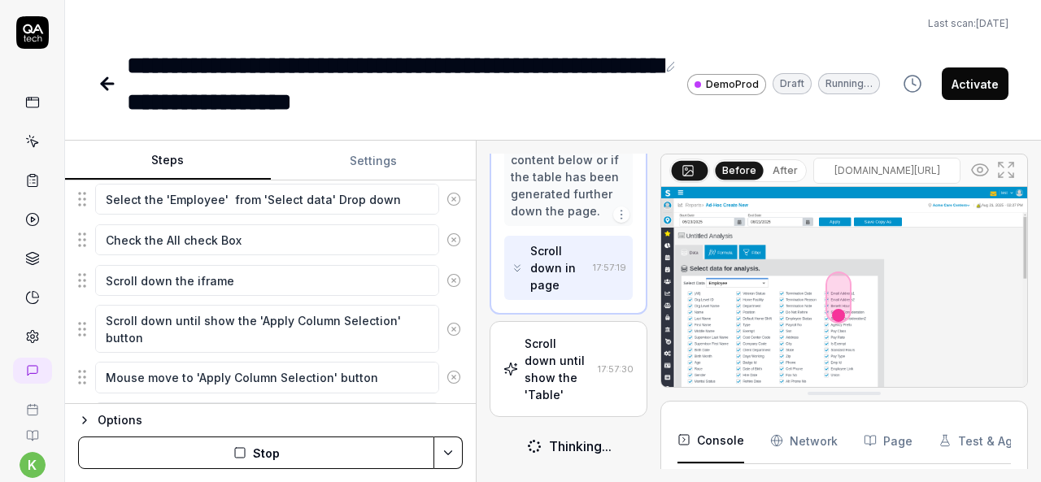
scroll to position [2106, 0]
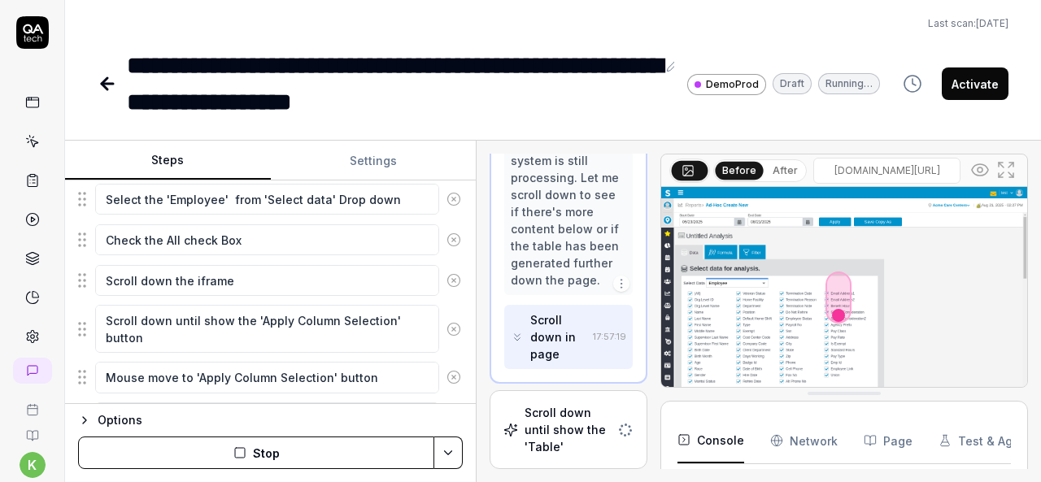
click at [530, 435] on div "Scroll down until show the 'Table'" at bounding box center [568, 429] width 86 height 51
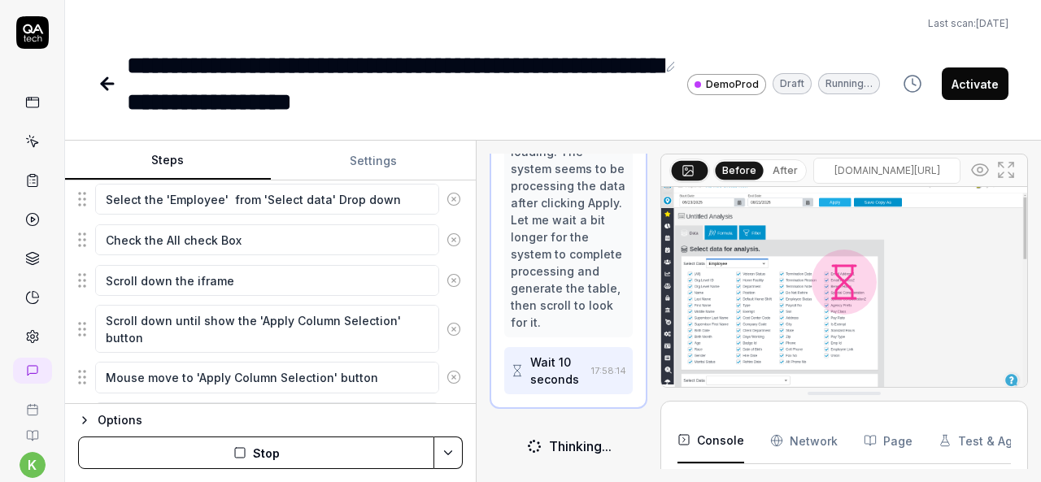
scroll to position [2665, 0]
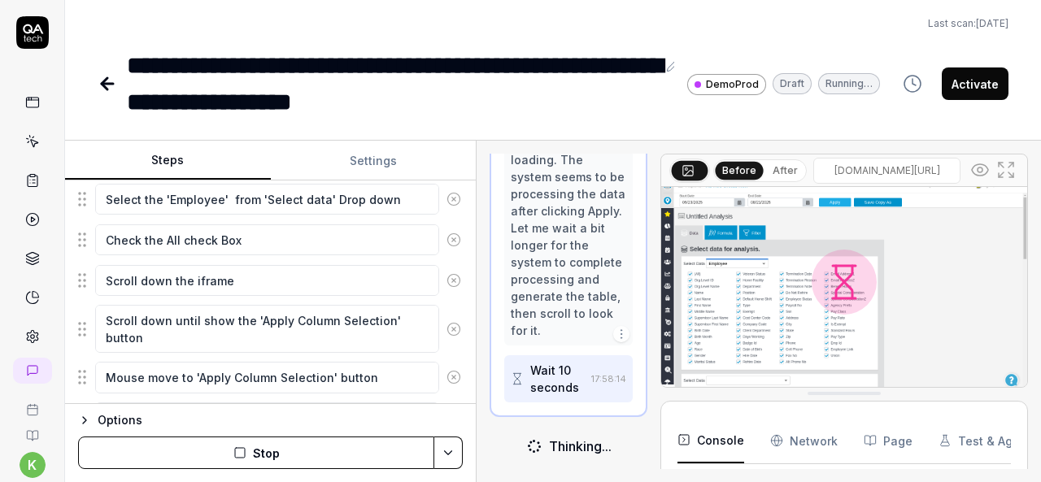
click at [1013, 176] on icon at bounding box center [1012, 175] width 4 height 4
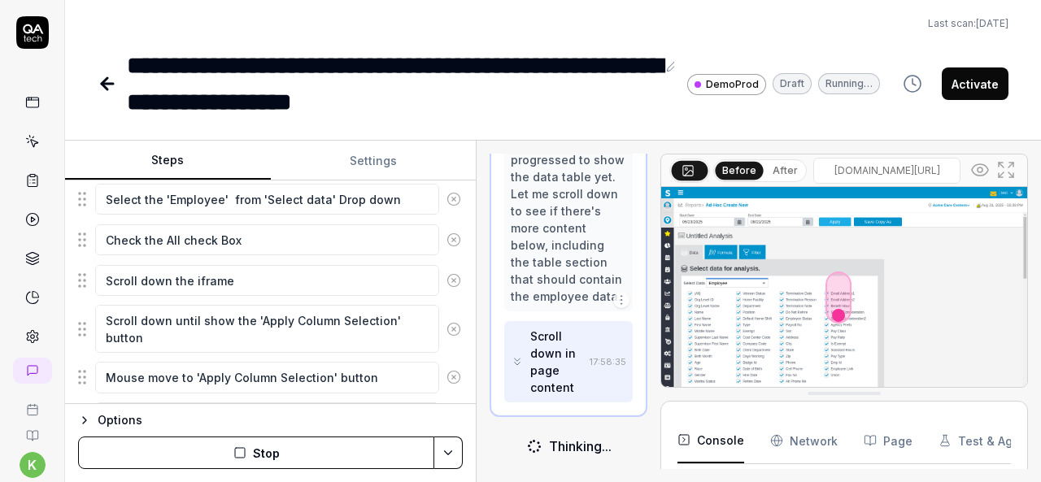
scroll to position [826, 0]
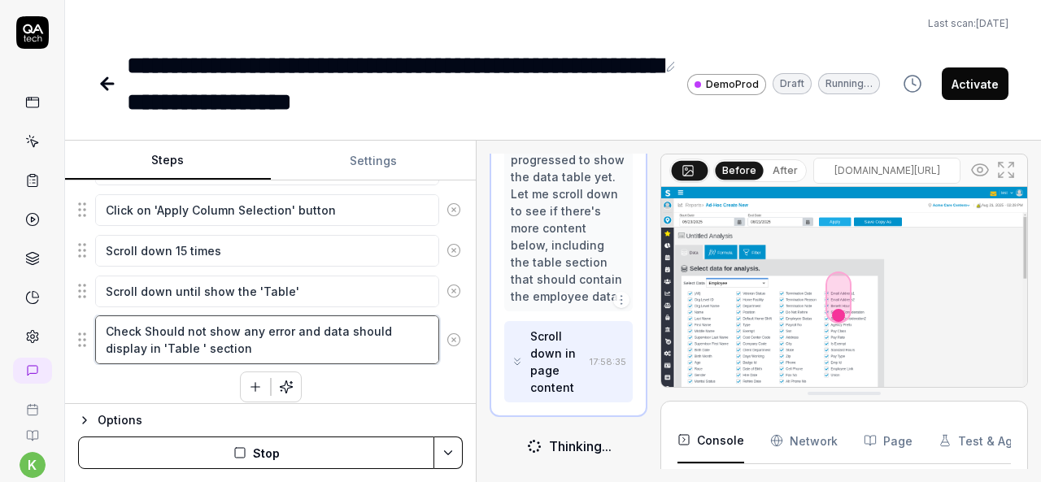
click at [268, 330] on textarea "Check Should not show any error and data should display in 'Table ' section" at bounding box center [267, 340] width 344 height 48
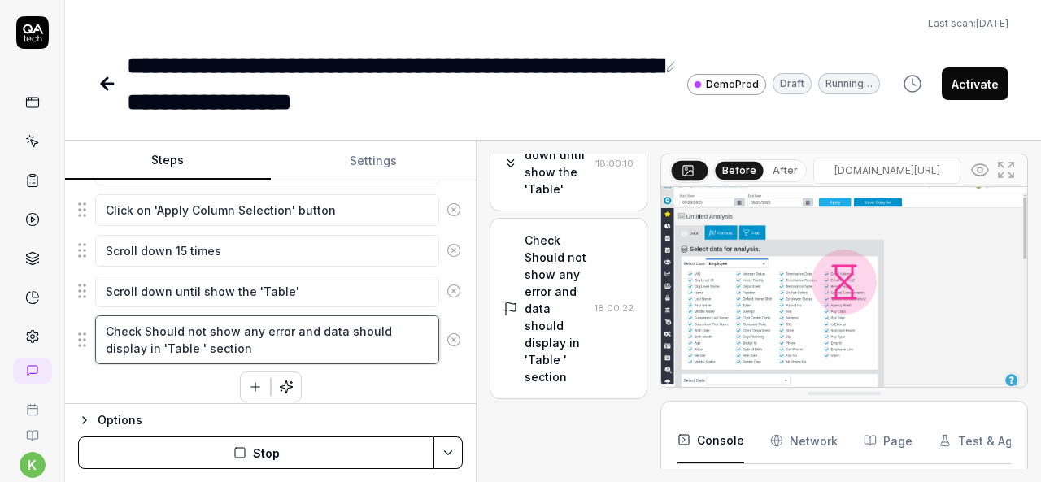
scroll to position [2422, 0]
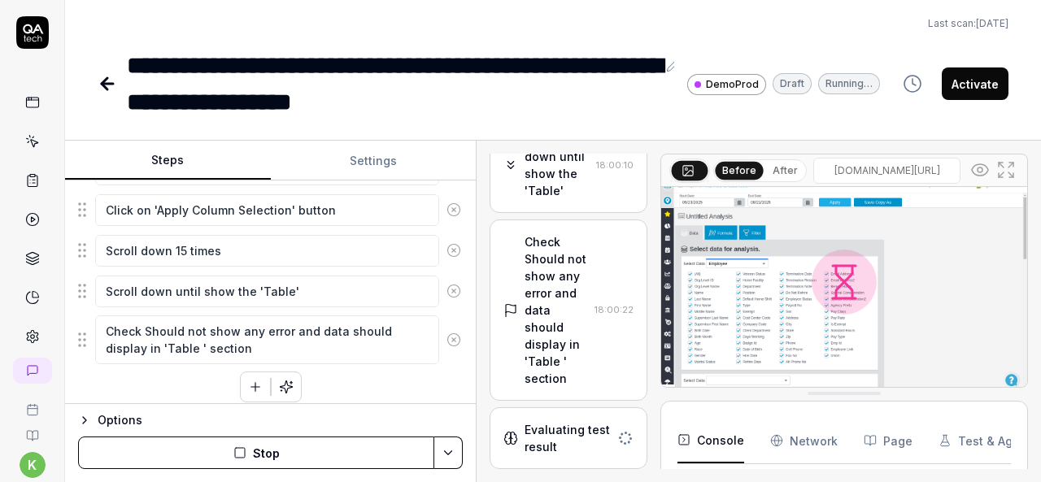
click at [574, 365] on div "Check Should not show any error and data should display in 'Table ' section" at bounding box center [556, 311] width 63 height 154
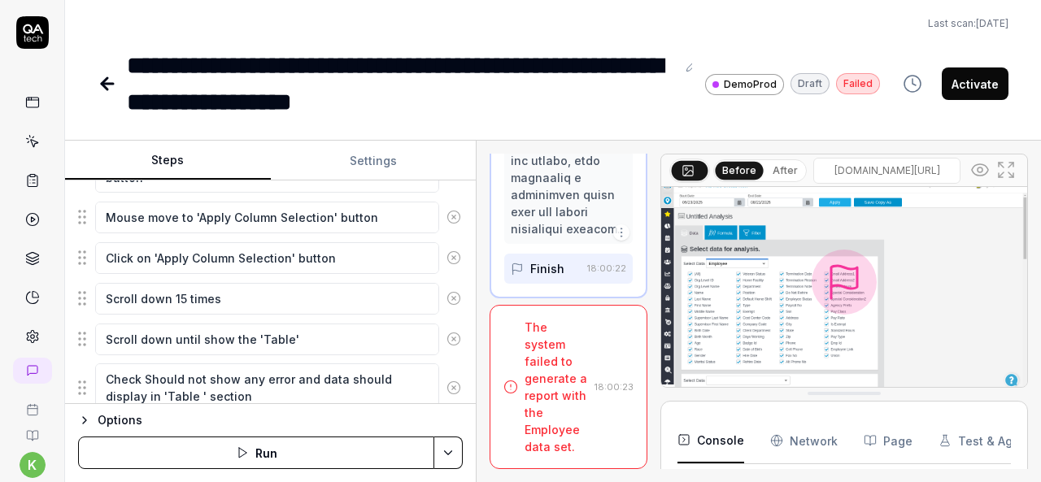
scroll to position [774, 0]
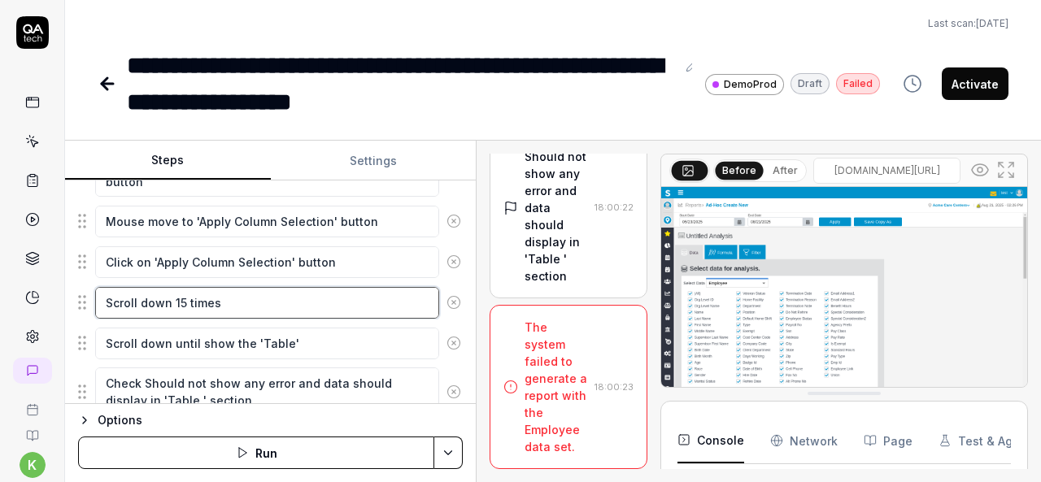
click at [104, 292] on textarea "Scroll down 15 times" at bounding box center [267, 302] width 344 height 31
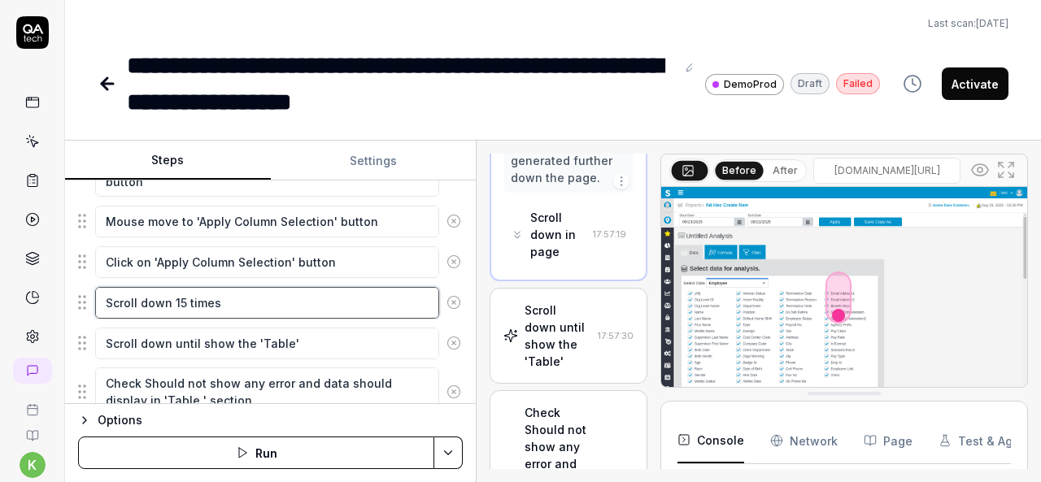
type textarea "*"
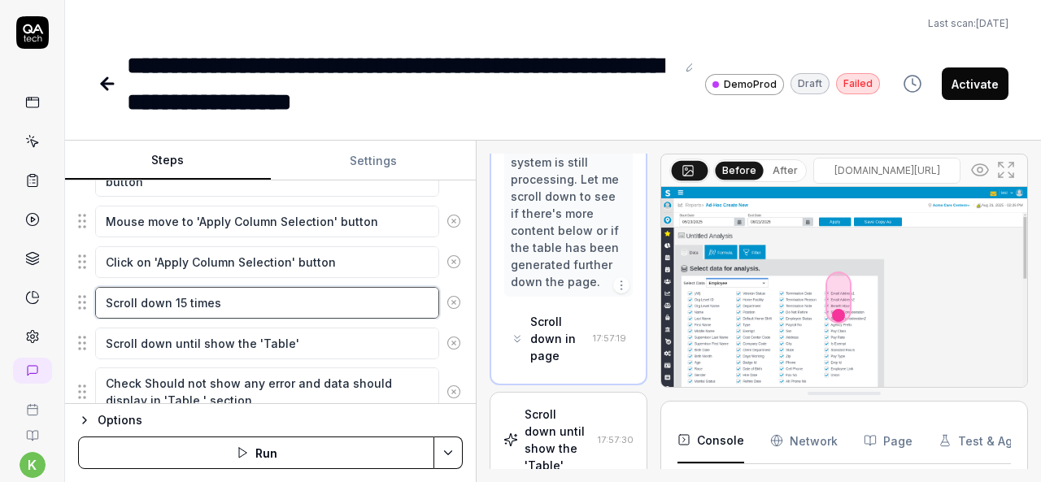
scroll to position [2021, 0]
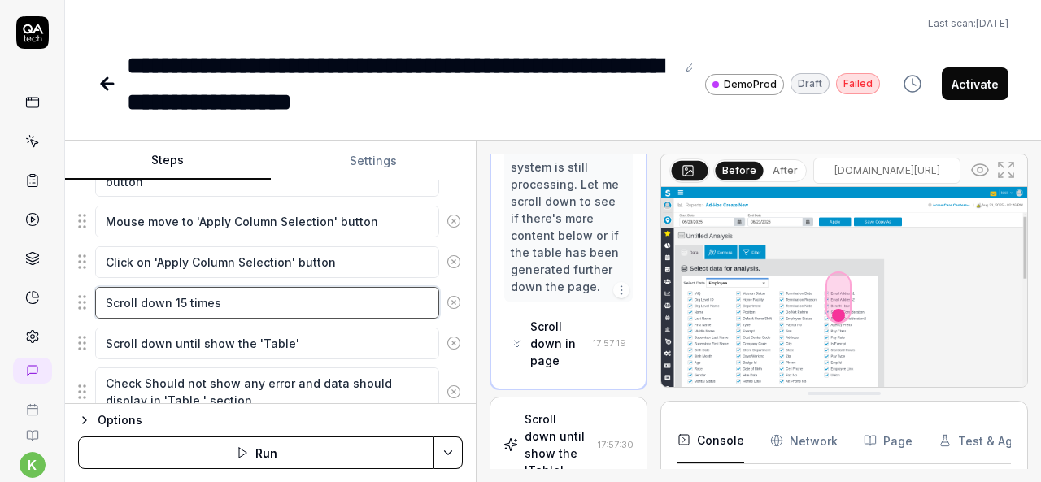
click at [238, 292] on textarea "Scroll down 15 times" at bounding box center [267, 302] width 344 height 31
type textarea "M"
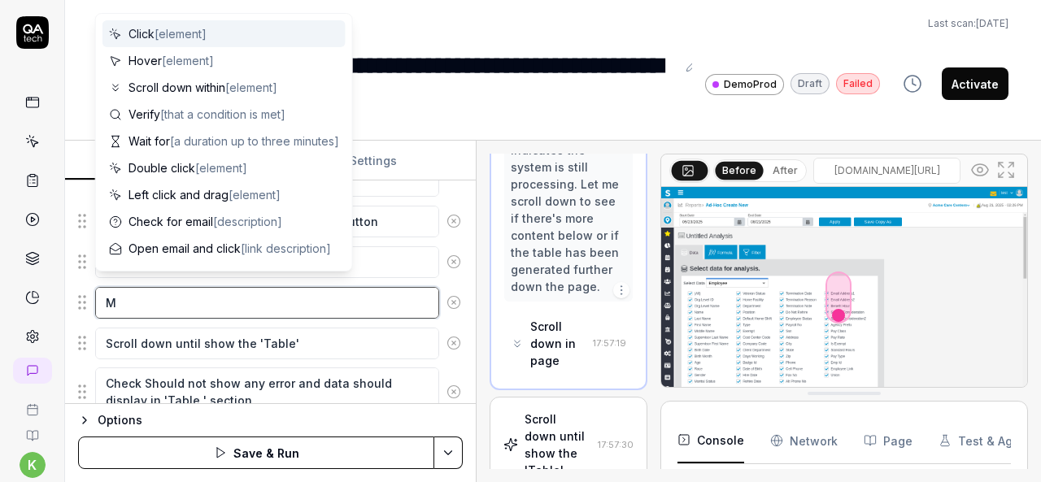
type textarea "*"
type textarea "Mo"
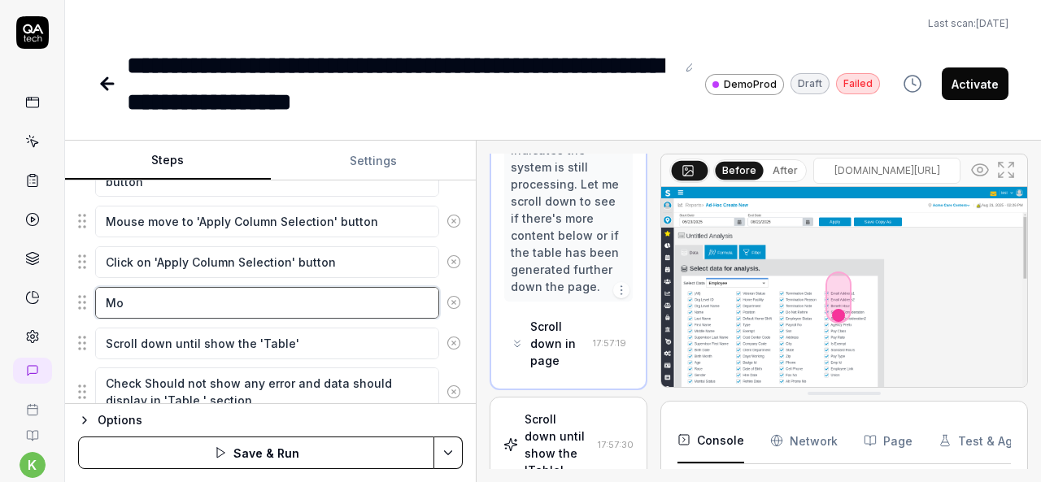
type textarea "*"
type textarea "Mou"
type textarea "*"
type textarea "Mous"
type textarea "*"
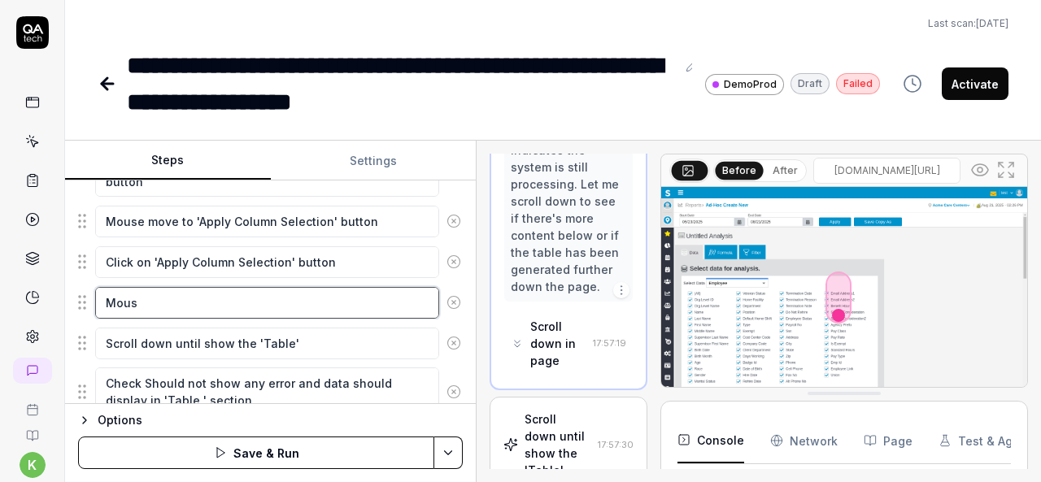
type textarea "Mouse"
type textarea "*"
type textarea "Mouse"
type textarea "*"
type textarea "Mouse m"
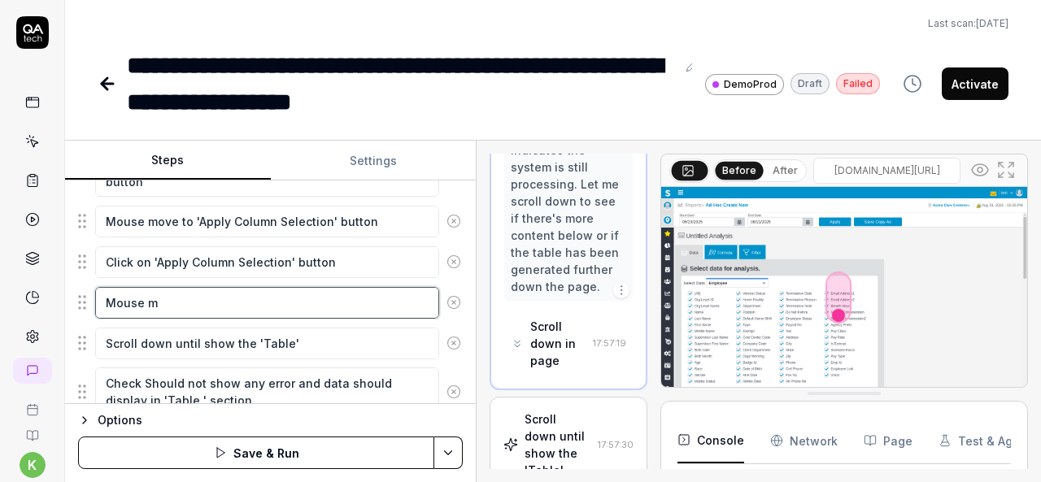
type textarea "*"
type textarea "Mouse mo"
type textarea "*"
type textarea "Mouse mov"
type textarea "*"
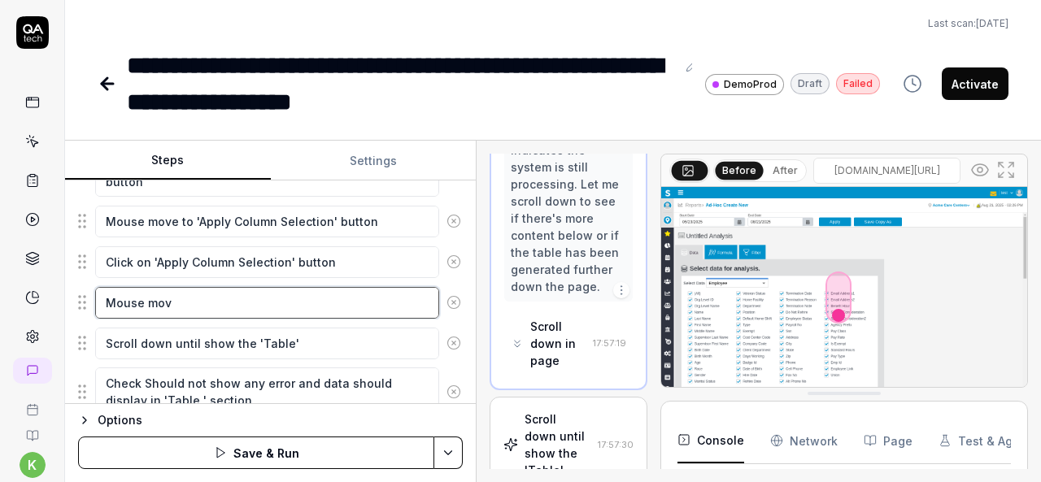
type textarea "Mouse move"
type textarea "*"
type textarea "Mouse move"
type textarea "*"
type textarea "Mouse move t"
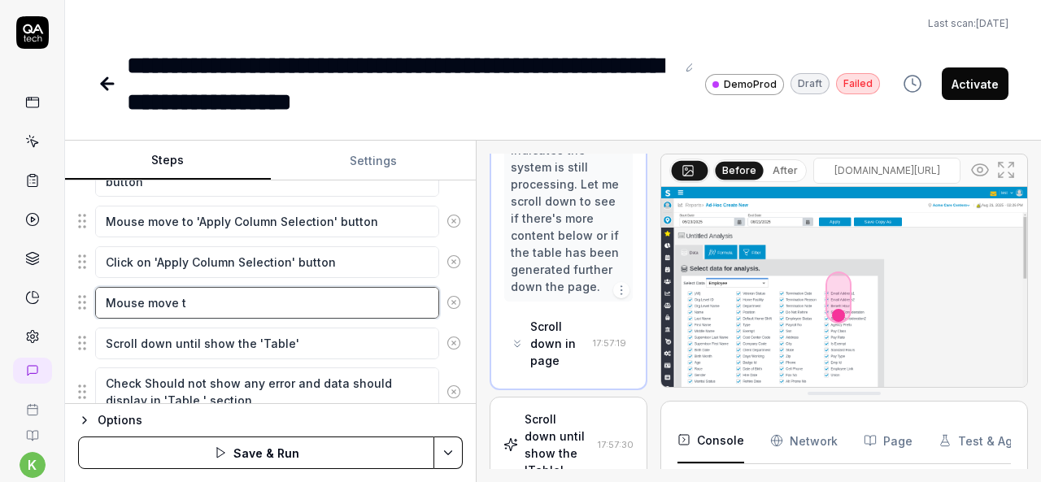
type textarea "*"
type textarea "Mouse move to"
type textarea "*"
type textarea "Mouse move to"
type textarea "*"
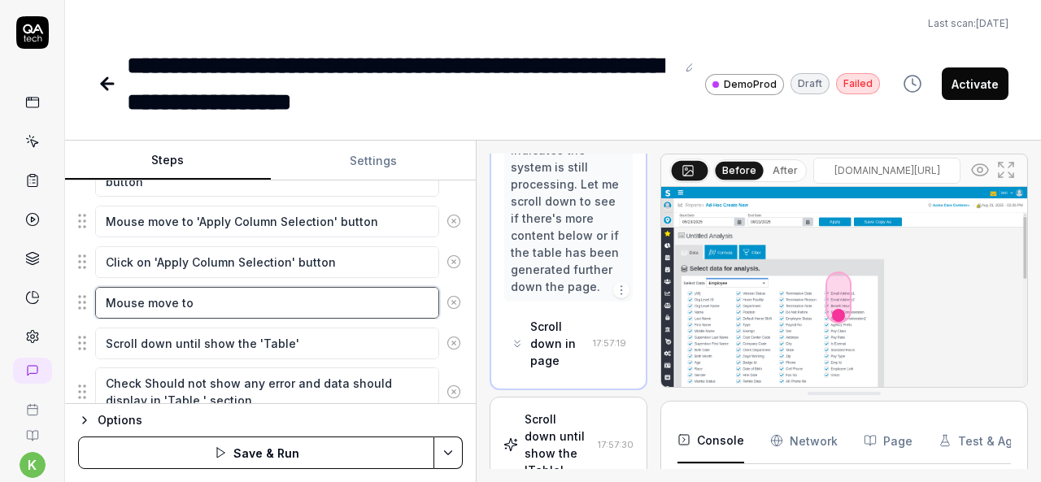
type textarea "Mouse move to r"
type textarea "*"
type textarea "Mouse move to ri"
type textarea "*"
type textarea "Mouse move to rig"
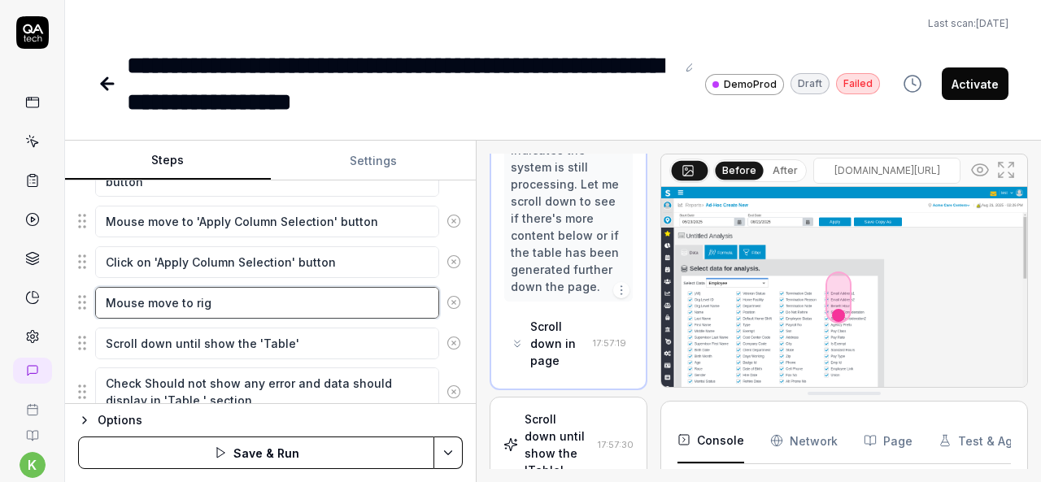
type textarea "*"
type textarea "Mouse move to righ"
type textarea "*"
type textarea "Mouse move to right"
type textarea "*"
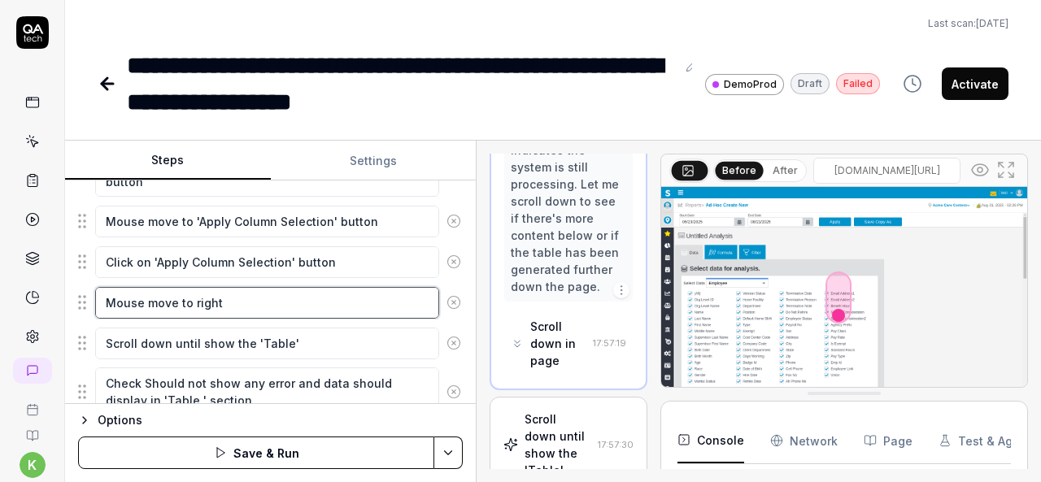
type textarea "Mouse move to right"
type textarea "*"
type textarea "Mouse move to right b"
type textarea "*"
type textarea "Mouse move to right bo"
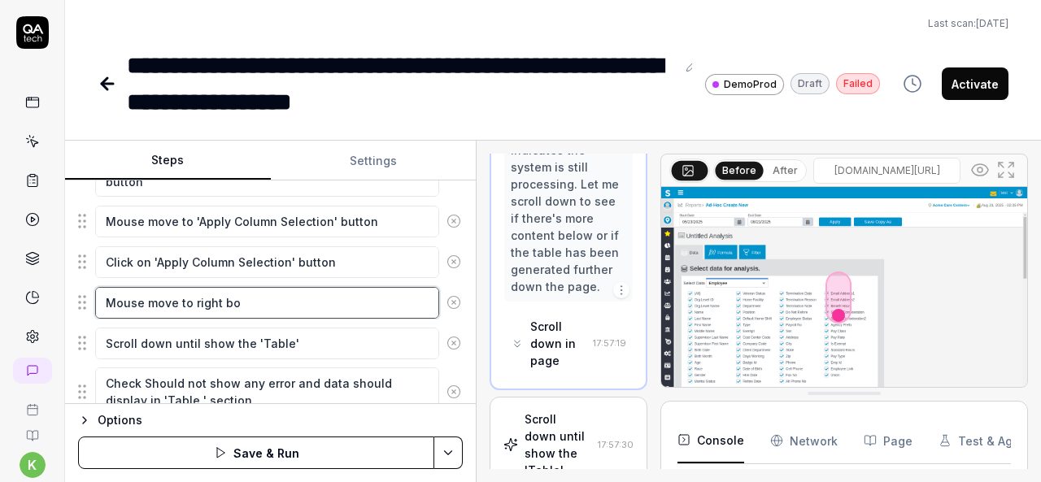
type textarea "*"
type textarea "Mouse move to right bot"
type textarea "*"
type textarea "Mouse move to right bott"
type textarea "*"
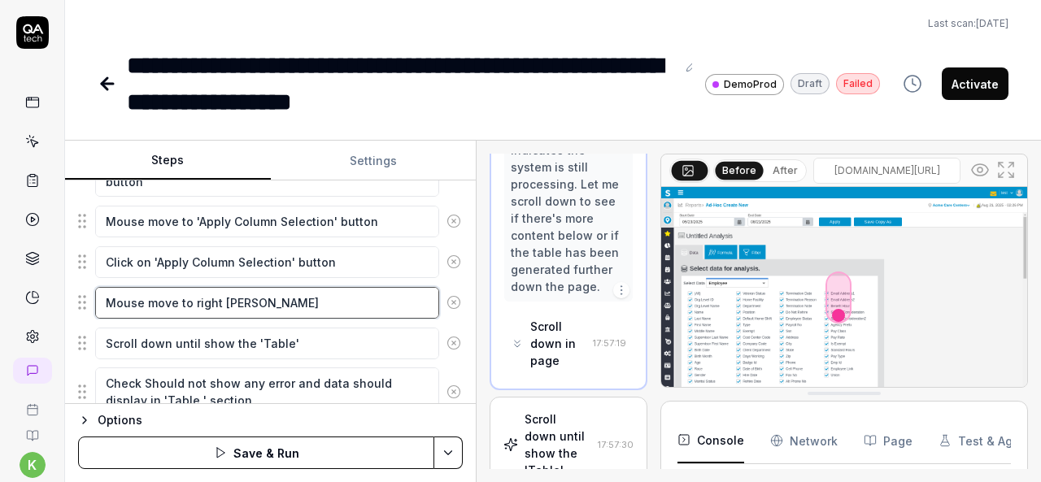
type textarea "Mouse move to right botto"
type textarea "*"
type textarea "Mouse move to right botton"
type textarea "*"
type textarea "Mouse move to right botton"
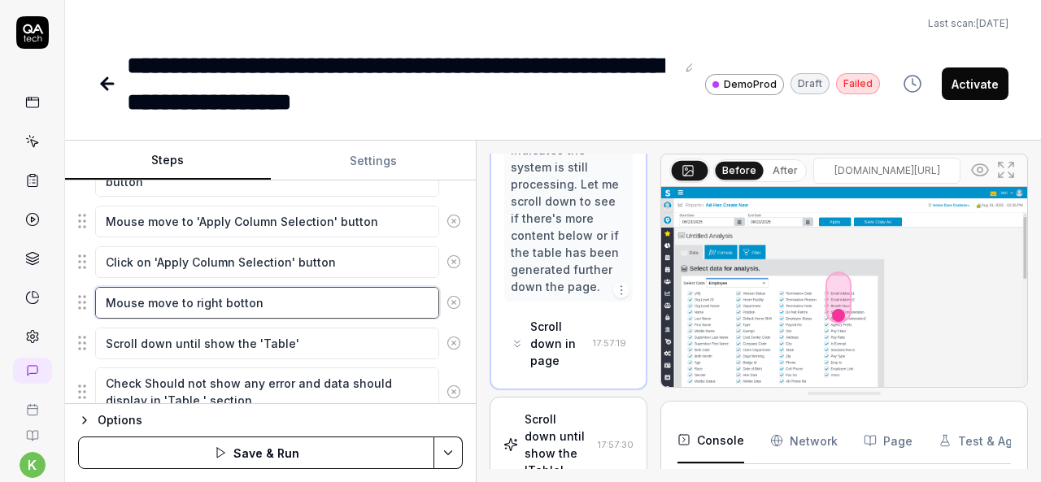
type textarea "*"
type textarea "Mouse move to right botton"
type textarea "*"
type textarea "Mouse move to right botto"
type textarea "*"
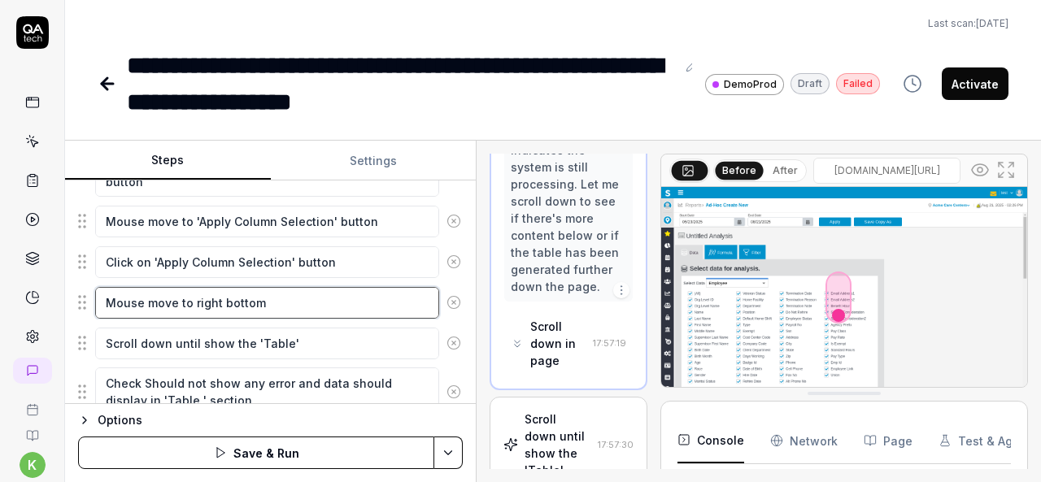
type textarea "Mouse move to right bottom"
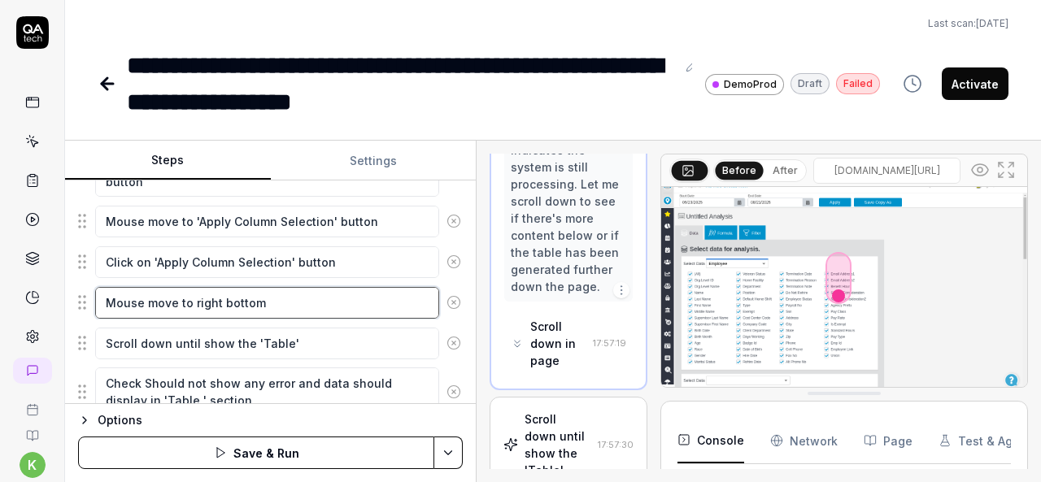
click at [270, 301] on textarea "Mouse move to right bottom" at bounding box center [267, 302] width 344 height 31
type textarea "*"
type textarea "Mouse move to right bottom"
type textarea "*"
type textarea "Mouse move to right bottom f"
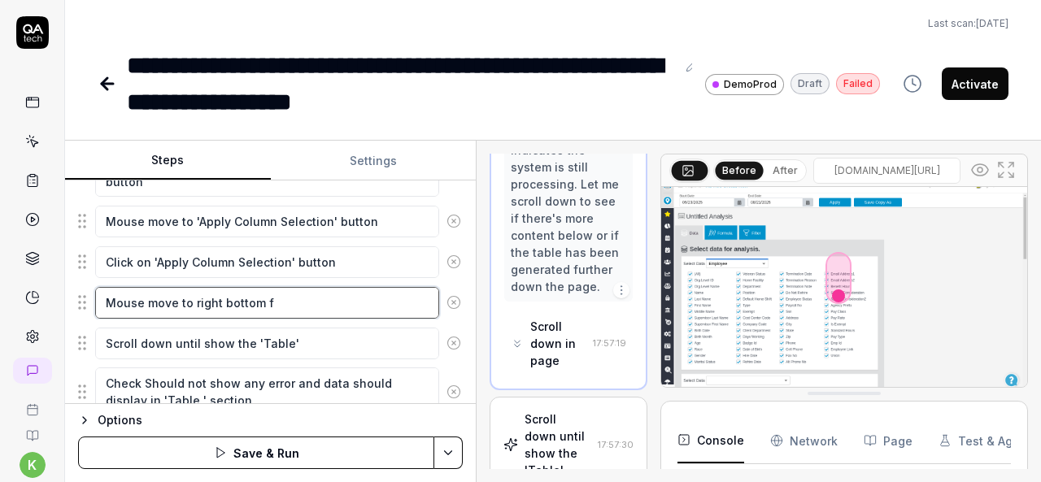
type textarea "*"
type textarea "Mouse move to right bottom fo"
type textarea "*"
type textarea "Mouse move to right bottom for"
type textarea "*"
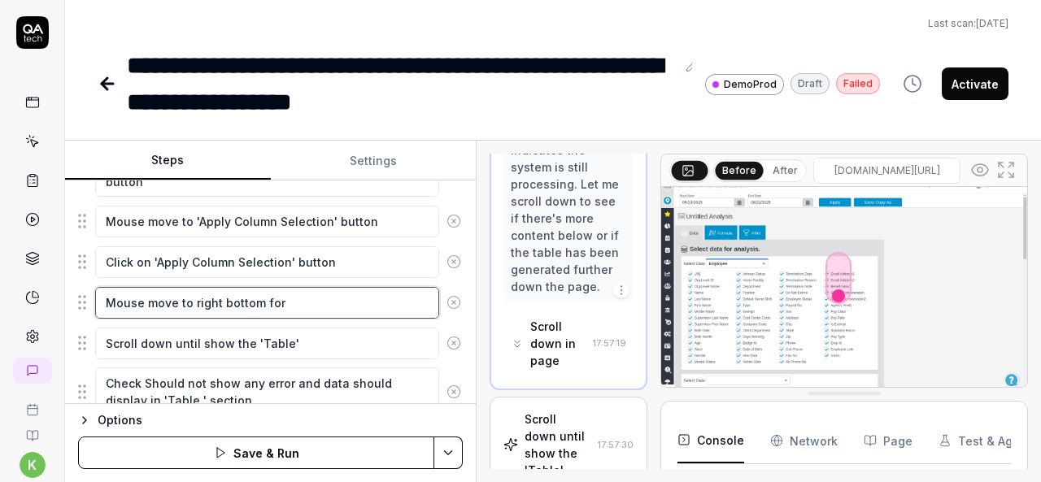
type textarea "Mouse move to right bottom for"
type textarea "*"
type textarea "Mouse move to right bottom for c"
type textarea "*"
type textarea "Mouse move to right bottom for cl"
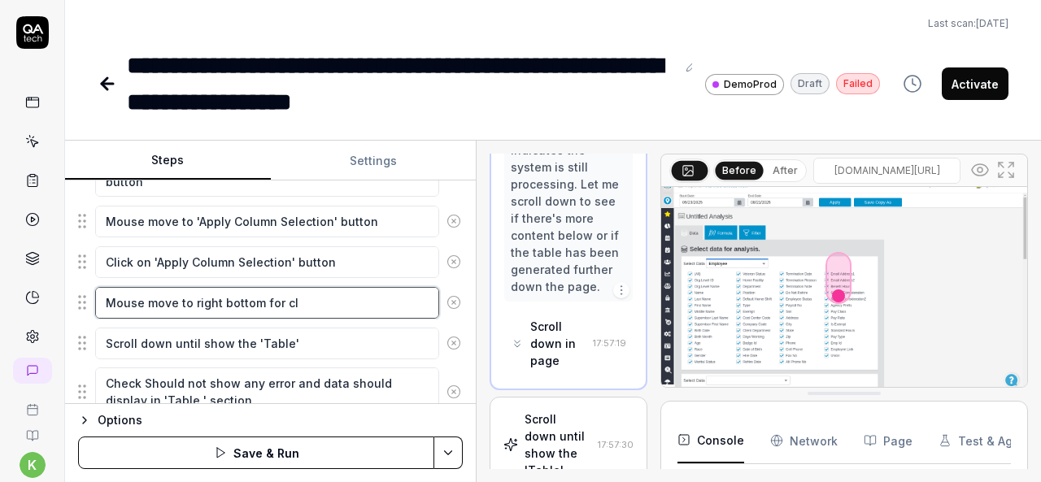
type textarea "*"
type textarea "Mouse move to right bottom for clc"
type textarea "*"
type textarea "Mouse move to right bottom for clci"
type textarea "*"
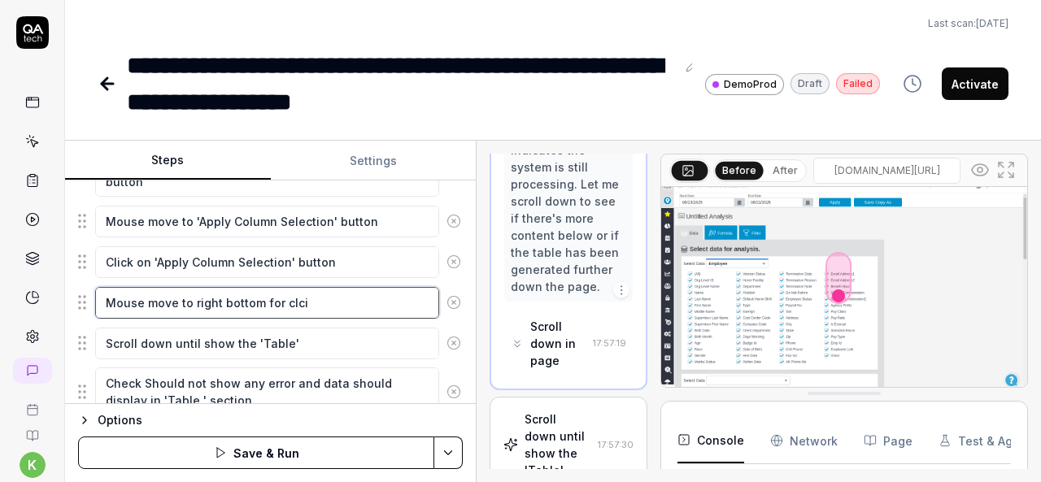
type textarea "Mouse move to right bottom for clcik"
type textarea "*"
type textarea "Mouse move to right bottom for clci"
type textarea "*"
type textarea "Mouse move to right bottom for clc"
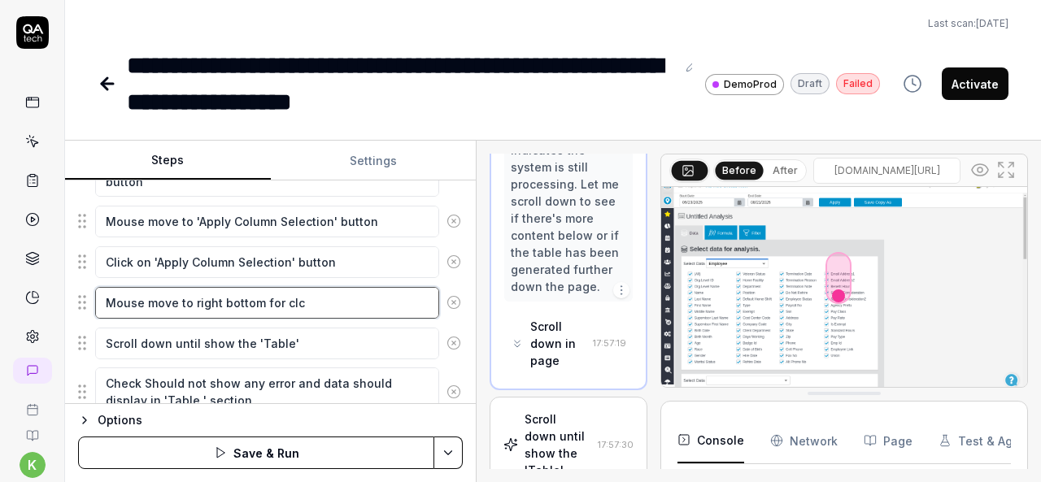
type textarea "*"
type textarea "Mouse move to right bottom for cl"
type textarea "*"
type textarea "Mouse move to right bottom for c"
type textarea "*"
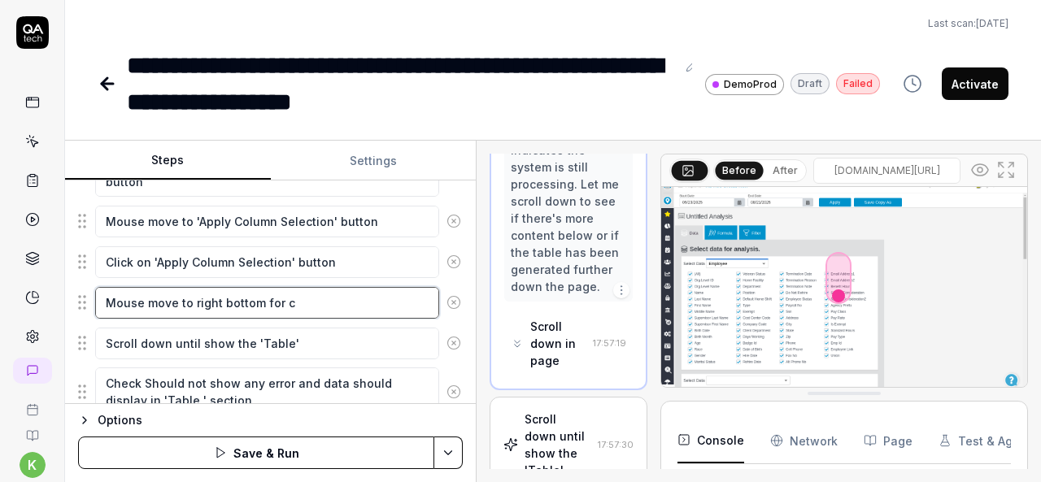
type textarea "Mouse move to right bottom for cl"
type textarea "*"
type textarea "Mouse move to right bottom for cli"
type textarea "*"
type textarea "Mouse move to right bottom for clic"
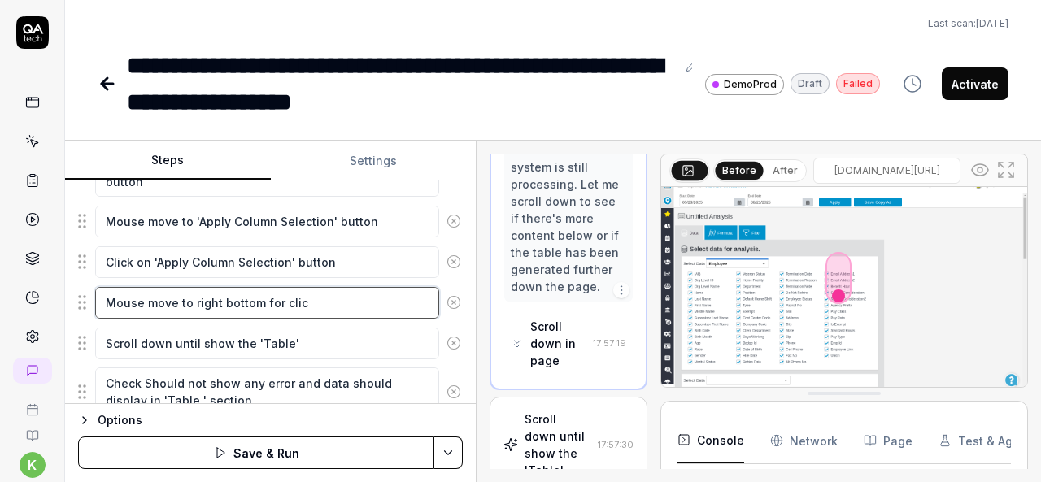
type textarea "*"
type textarea "Mouse move to right bottom for click"
type textarea "*"
type textarea "Mouse move to right bottom for click"
type textarea "*"
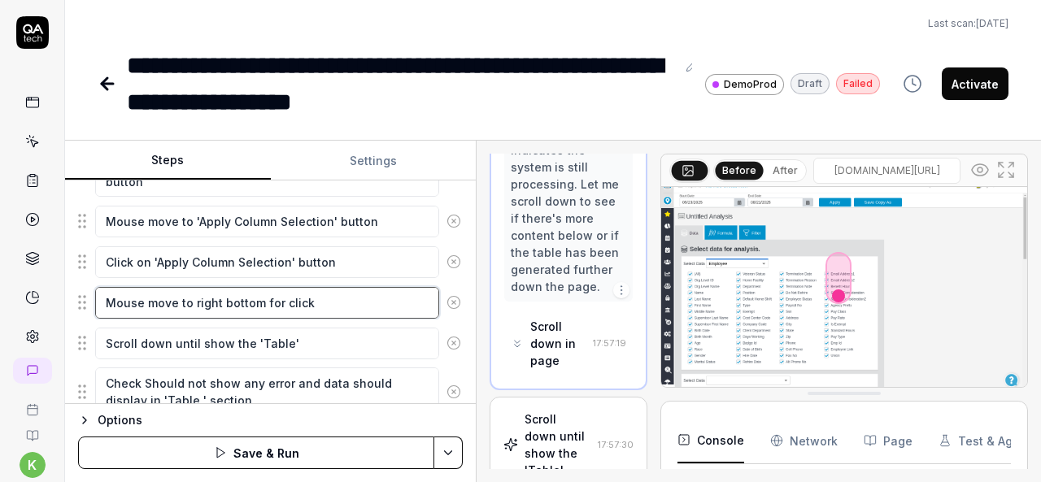
type textarea "Mouse move to right bottom for click o"
type textarea "*"
type textarea "Mouse move to right bottom for click on"
type textarea "*"
type textarea "Mouse move to right bottom for click on"
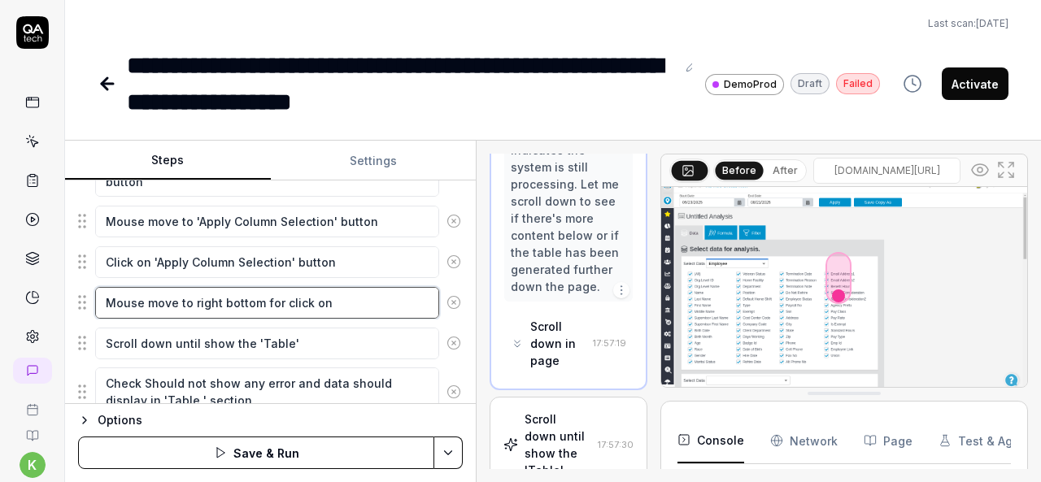
type textarea "*"
type textarea "Mouse move to right bottom for click on s"
type textarea "*"
type textarea "Mouse move to right bottom for click on sc"
type textarea "*"
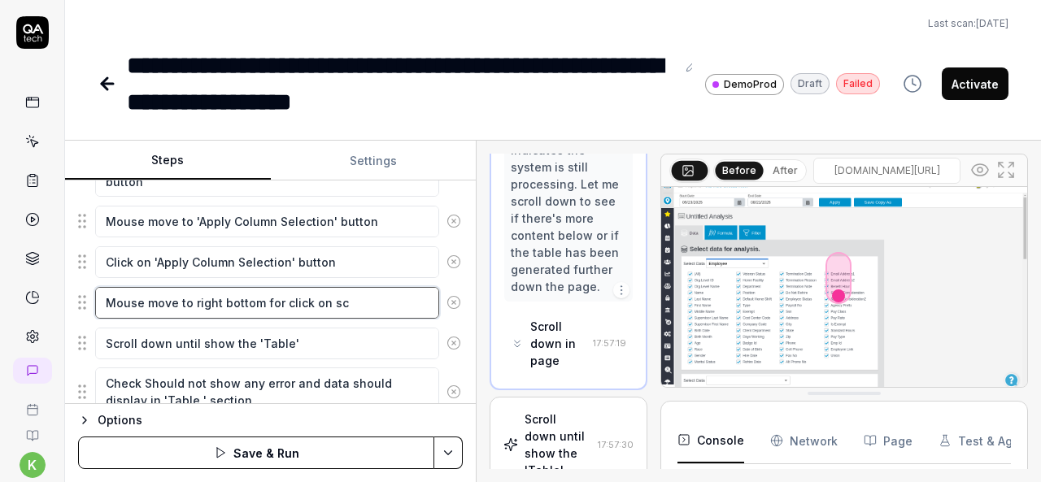
type textarea "Mouse move to right bottom for click on scr"
type textarea "*"
type textarea "Mouse move to right bottom for click on scro"
type textarea "*"
type textarea "Mouse move to right bottom for click on scrol"
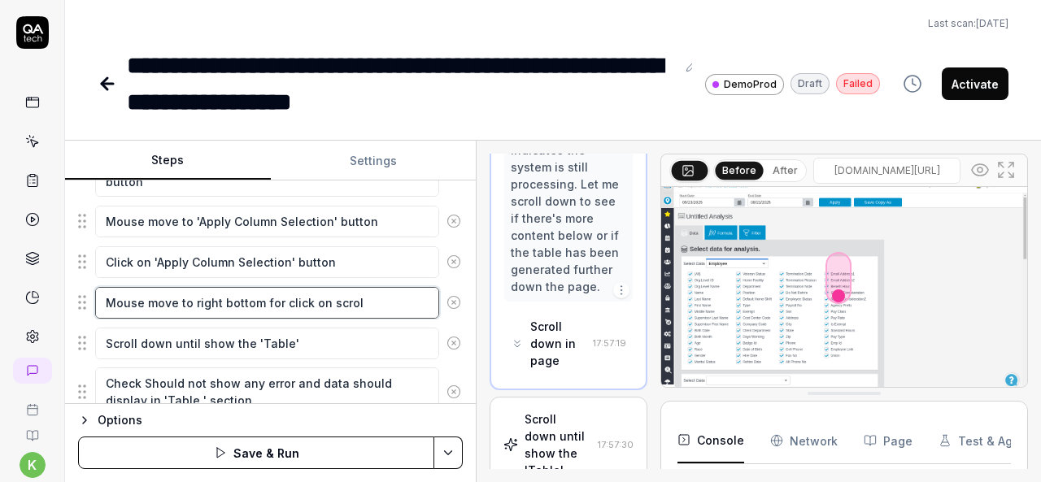
type textarea "*"
type textarea "Mouse move to right bottom for click on scroll"
type textarea "*"
type textarea "Mouse move to right bottom for click on scroll"
type textarea "*"
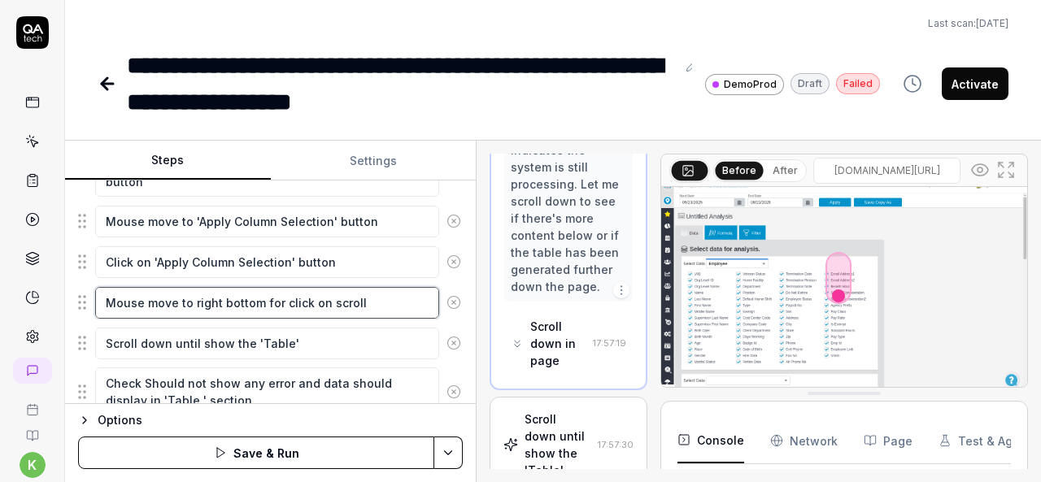
type textarea "Mouse move to right bottom for click on scroll d"
type textarea "*"
type textarea "Mouse move to right bottom for click on scroll do"
type textarea "*"
type textarea "Mouse move to right bottom for click on scroll dow"
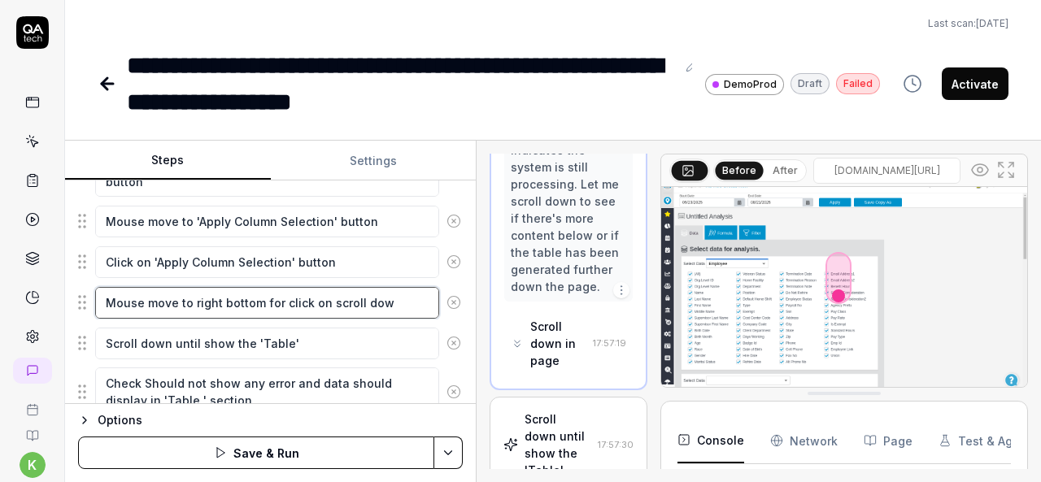
type textarea "*"
type textarea "Mouse move to right bottom for click on scroll down"
type textarea "*"
type textarea "Mouse move to right bottom for click on scroll down"
type textarea "*"
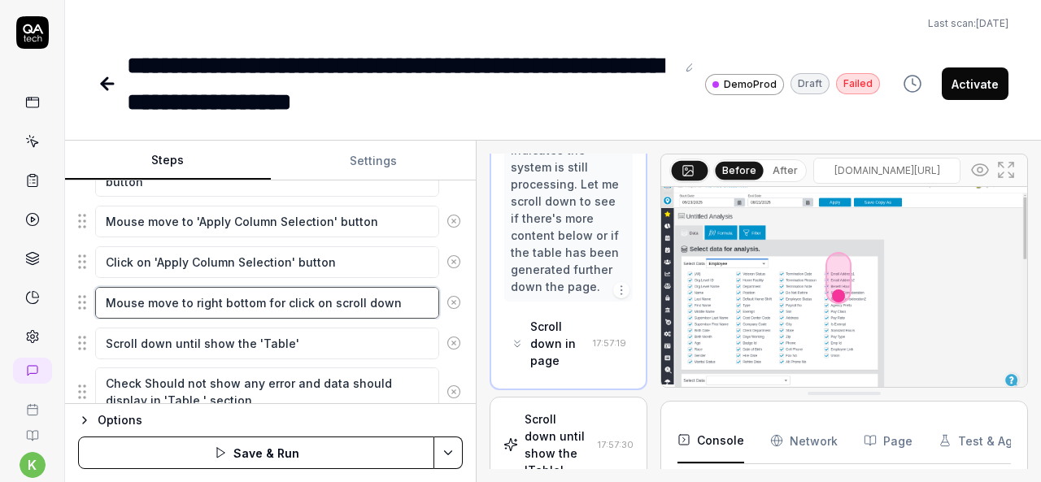
type textarea "Mouse move to right bottom for click on scroll down b"
type textarea "*"
type textarea "Mouse move to right bottom for click on scroll down bo"
type textarea "*"
type textarea "Mouse move to right bottom for click on scroll down bot"
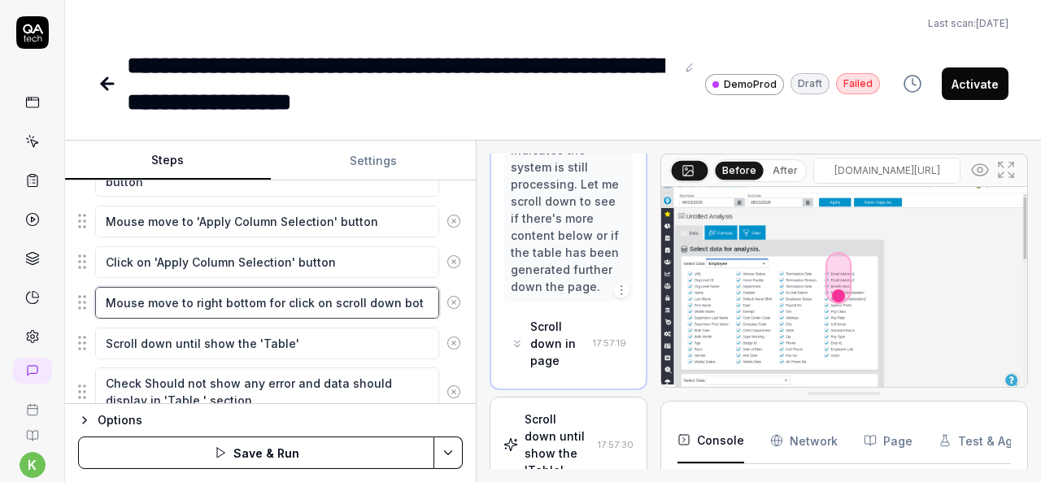
type textarea "*"
type textarea "Mouse move to right bottom for click on scroll down bott"
type textarea "*"
type textarea "Mouse move to right bottom for click on scroll down bot"
type textarea "*"
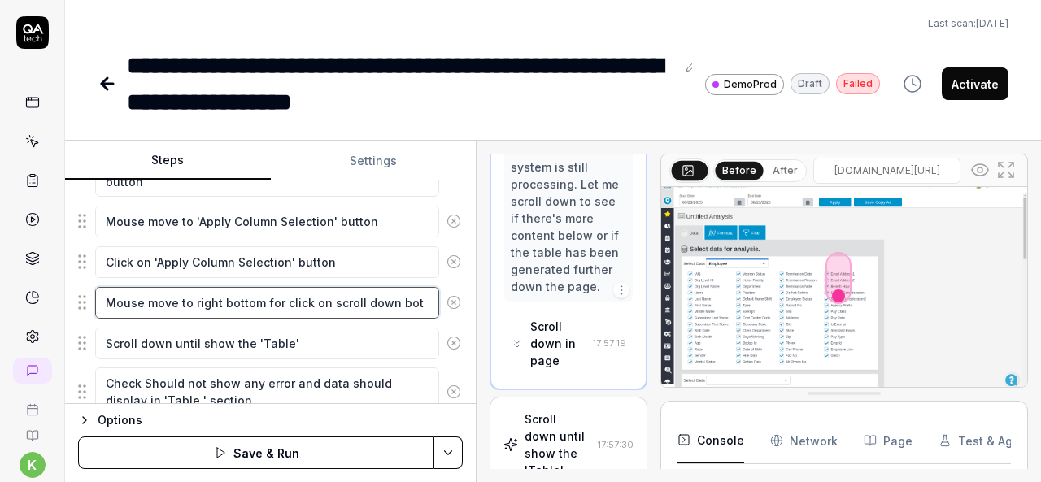
type textarea "Mouse move to right bottom for click on scroll down bo"
type textarea "*"
type textarea "Mouse move to right bottom for click on scroll down b"
type textarea "*"
type textarea "Mouse move to right bottom for click on scroll down"
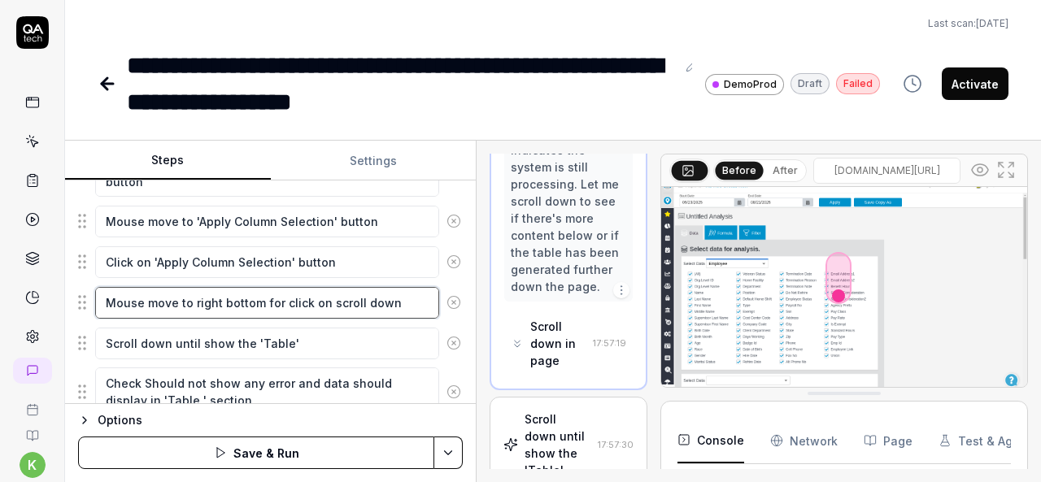
type textarea "*"
type textarea "Mouse move to right bottom for click on scroll down b"
type textarea "*"
type textarea "Mouse move to right bottom for click on scroll down bu"
type textarea "*"
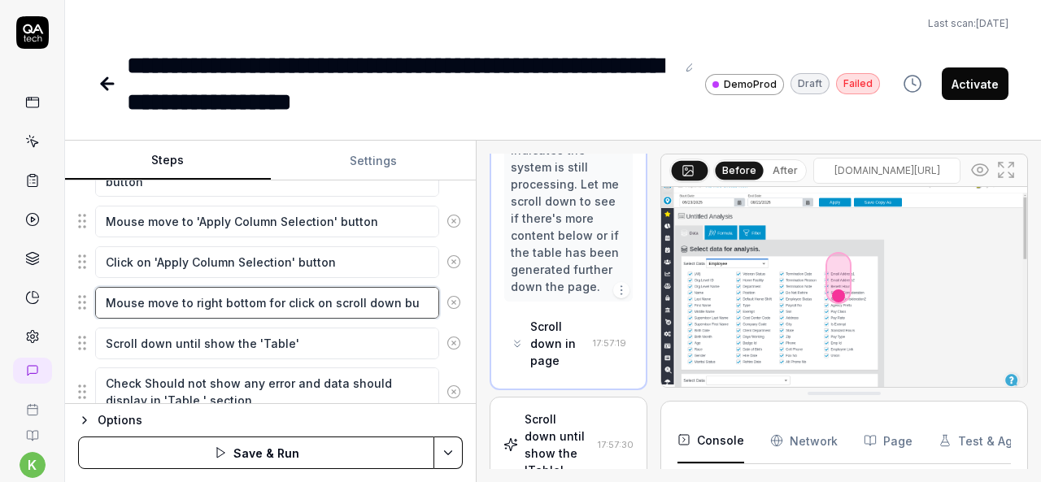
type textarea "Mouse move to right bottom for click on scroll down but"
type textarea "*"
type textarea "Mouse move to right bottom for click on scroll down butt"
type textarea "*"
type textarea "Mouse move to right bottom for click on scroll down butto"
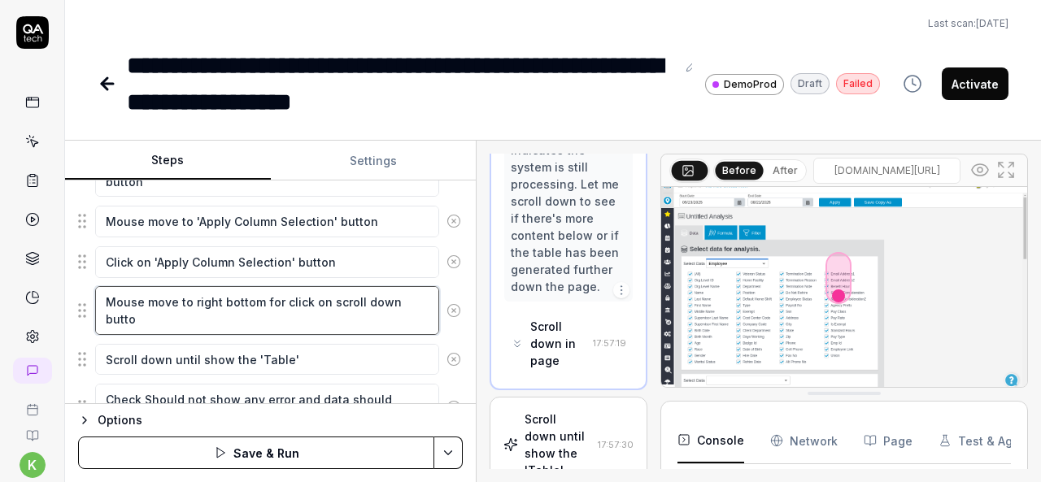
type textarea "*"
type textarea "Mouse move to right bottom for click on scroll down button"
type textarea "*"
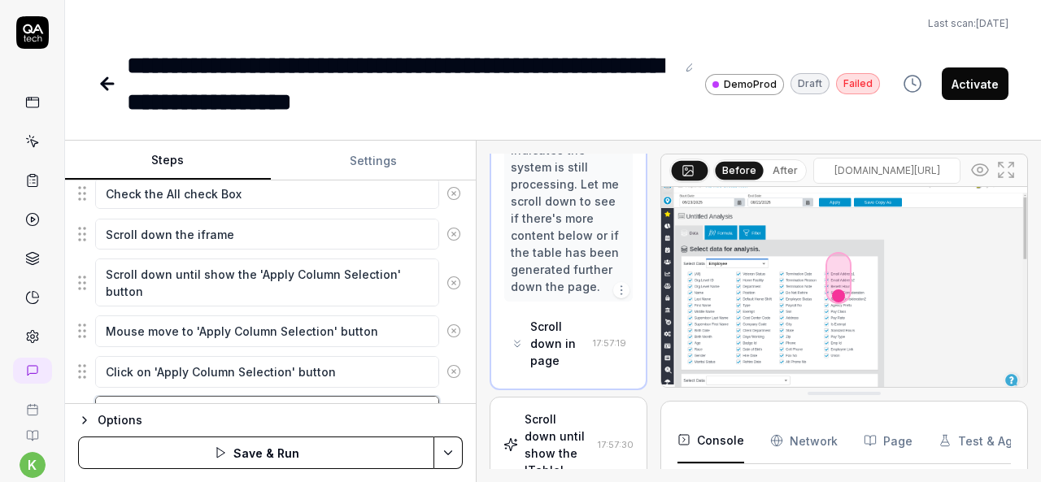
scroll to position [695, 0]
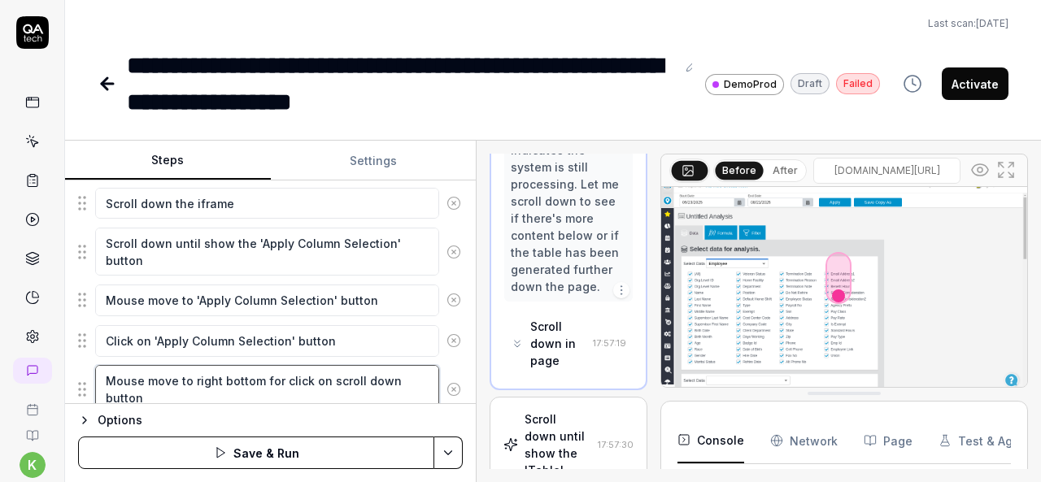
type textarea "Mouse move to right bottom for click on scroll down button"
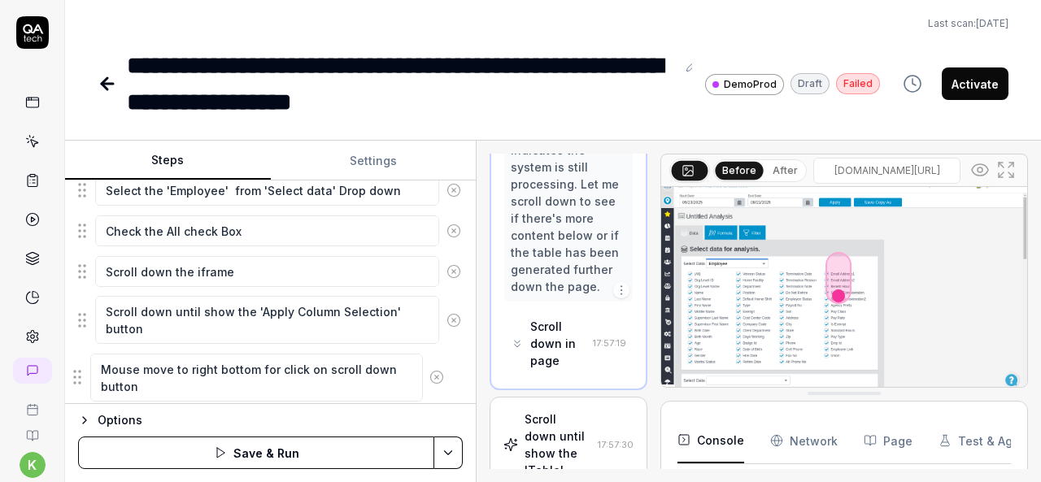
scroll to position [631, 0]
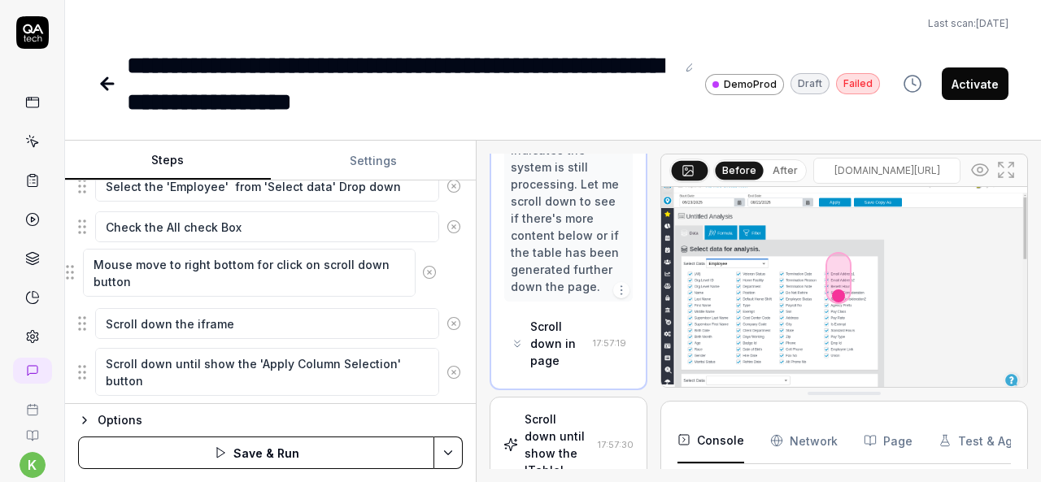
drag, startPoint x: 82, startPoint y: 379, endPoint x: 70, endPoint y: 271, distance: 108.9
click at [78, 271] on fieldset "Mouse move to hamburger button Click on hamburger button Mouse move to Reports …" at bounding box center [270, 169] width 385 height 814
click at [252, 279] on textarea "Mouse move to right bottom for click on scroll down button" at bounding box center [267, 275] width 344 height 48
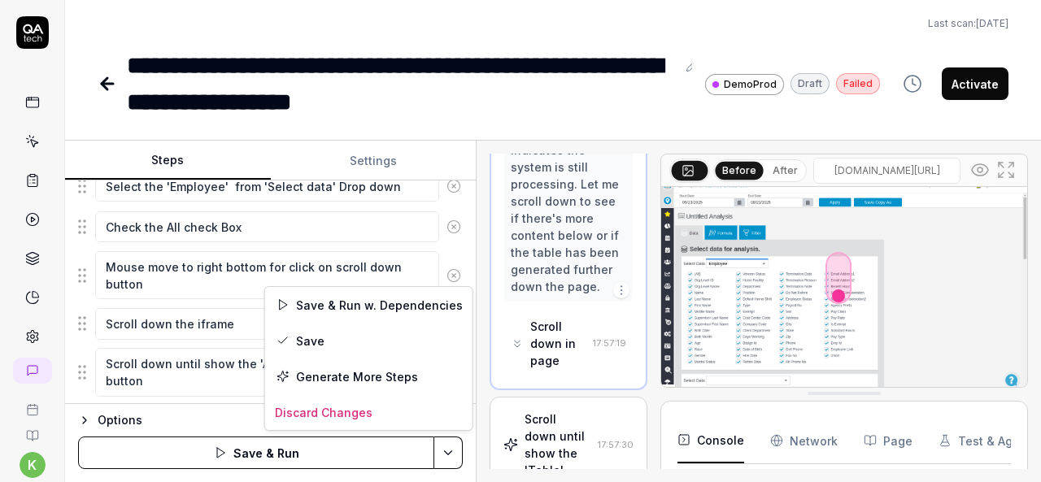
click at [452, 461] on html "**********" at bounding box center [520, 241] width 1041 height 482
click at [375, 300] on div "Save & Run w. Dependencies" at bounding box center [368, 305] width 207 height 36
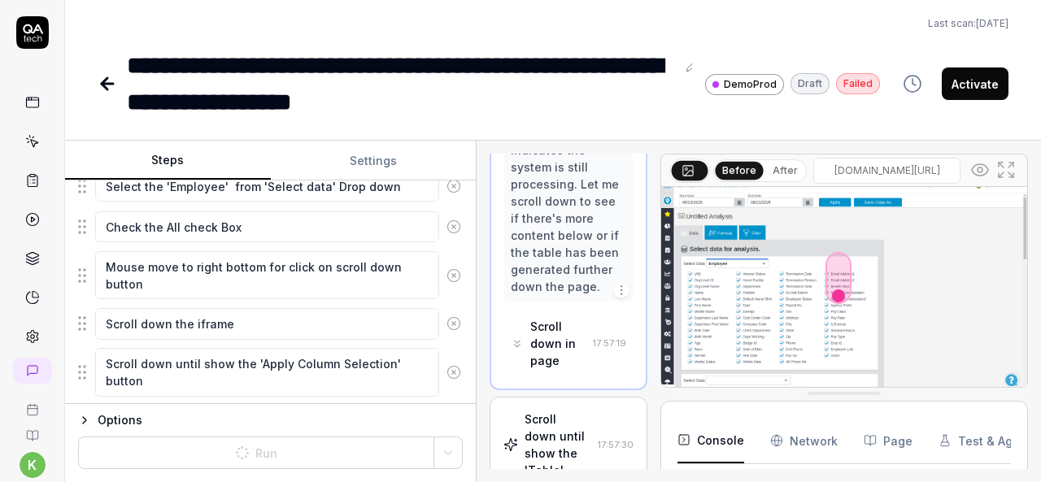
type textarea "*"
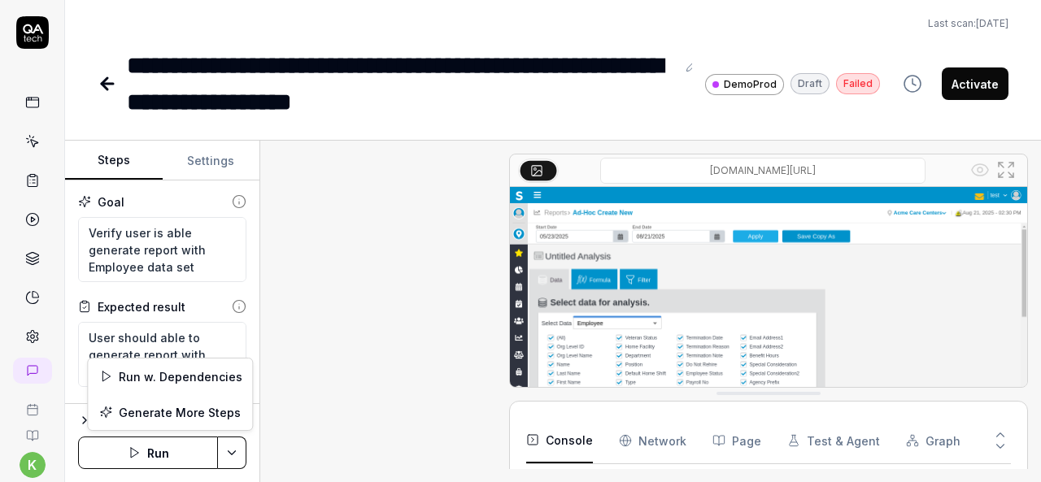
click at [234, 452] on html "**********" at bounding box center [520, 241] width 1041 height 482
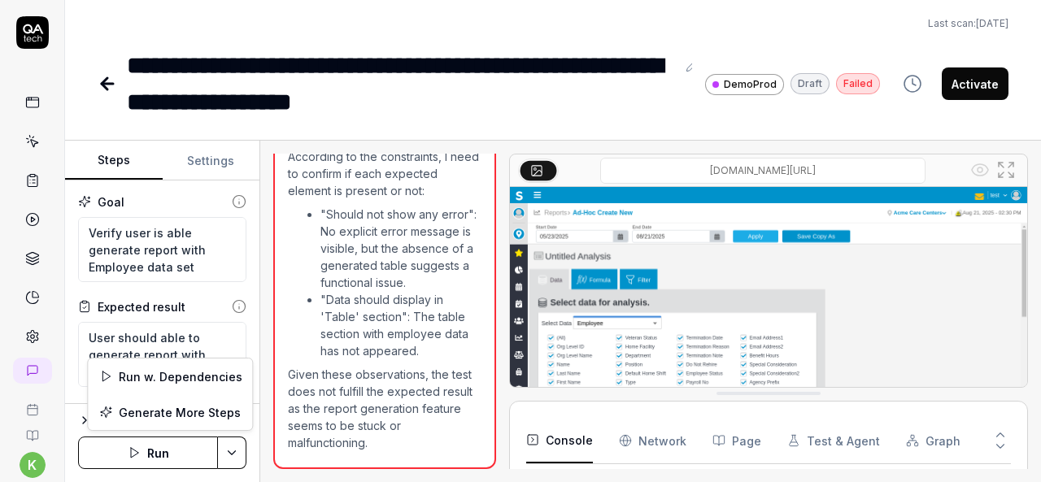
scroll to position [1838, 0]
click at [200, 375] on div "Run w. Dependencies" at bounding box center [170, 377] width 164 height 36
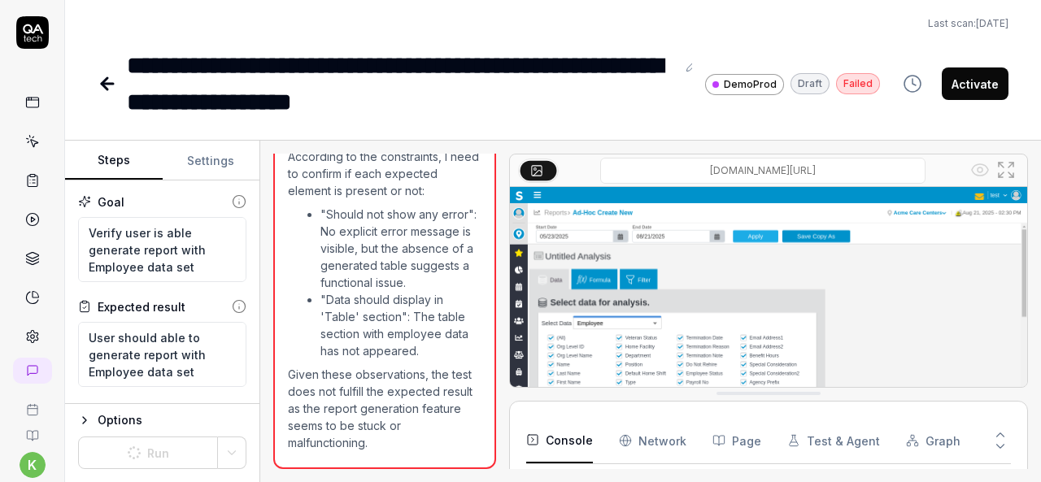
scroll to position [5585, 0]
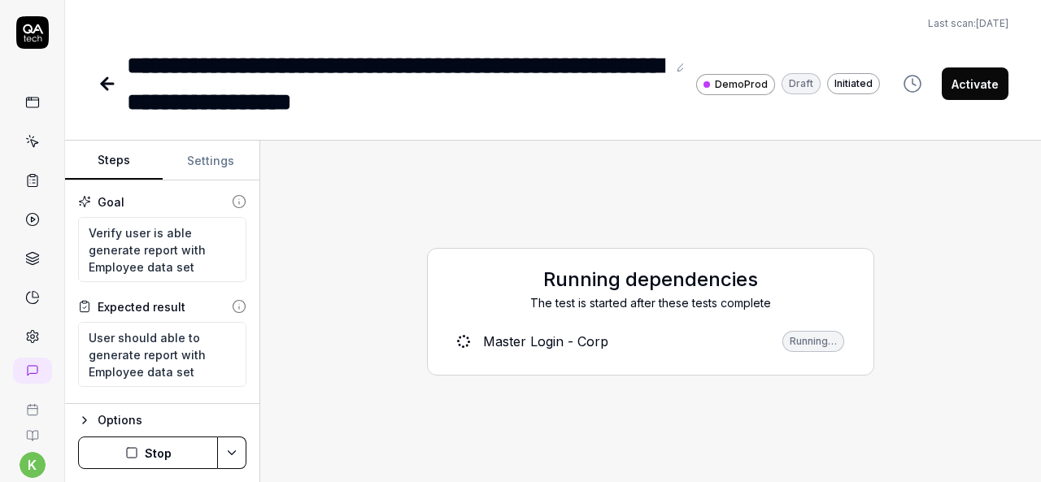
type textarea "*"
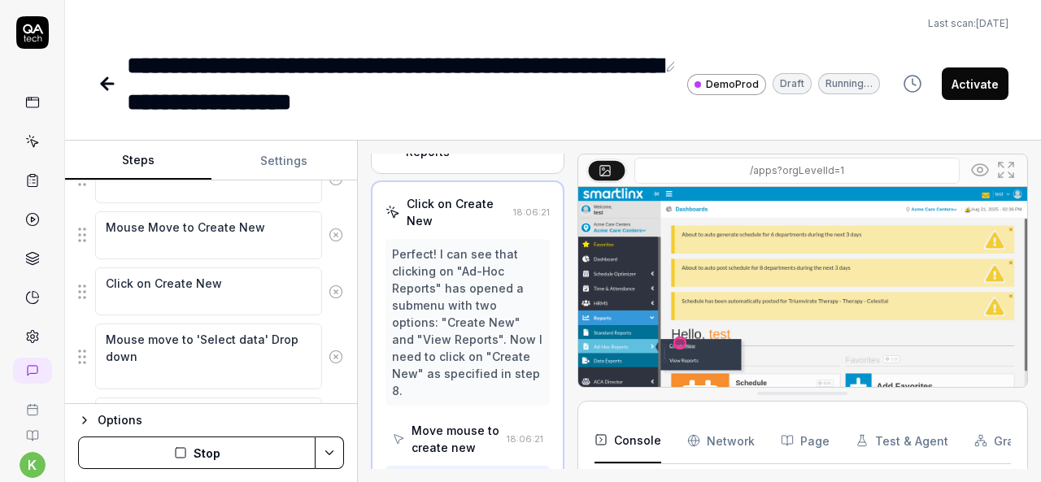
scroll to position [271, 0]
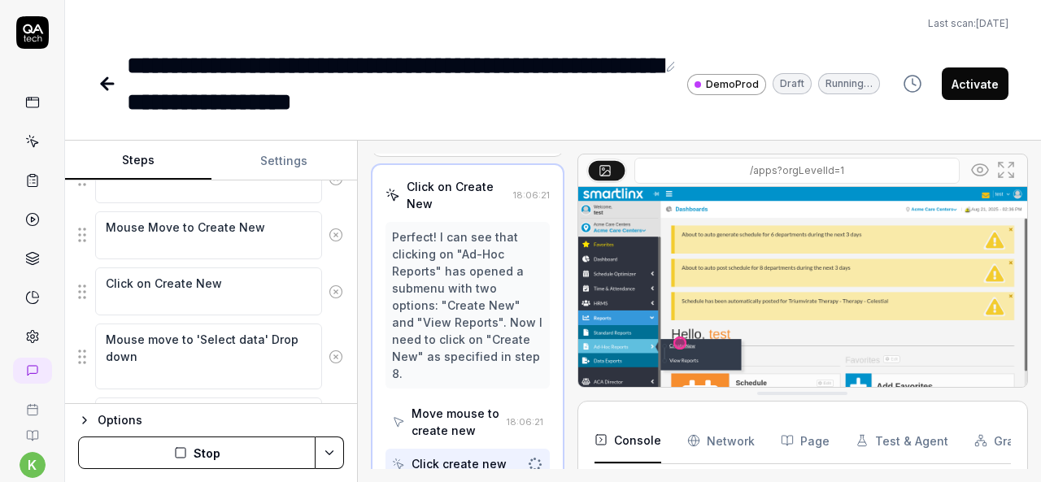
click at [375, 338] on div "Steps Settings Goal Verify user is able generate report with Employee data set …" at bounding box center [553, 312] width 976 height 342
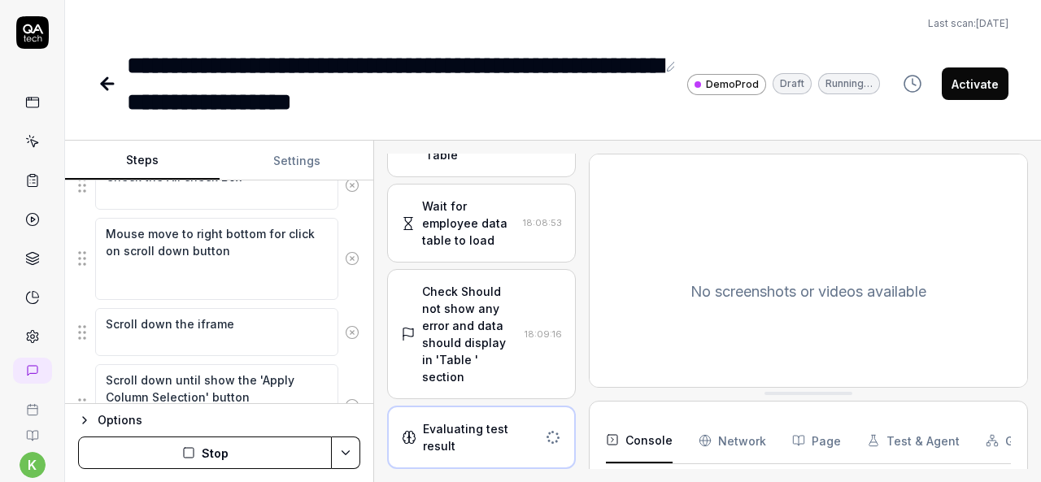
scroll to position [33, 0]
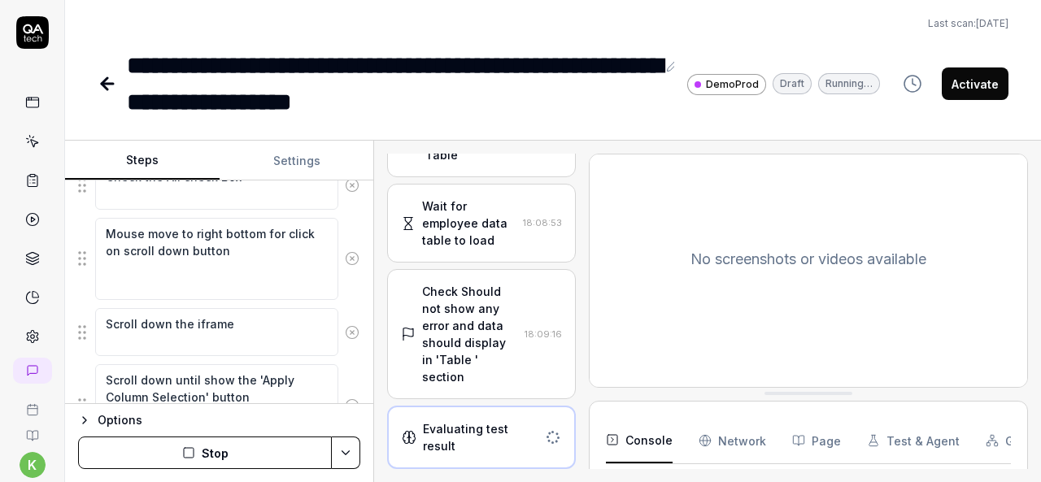
click at [477, 308] on div "Check Should not show any error and data should display in 'Table ' section" at bounding box center [469, 334] width 95 height 103
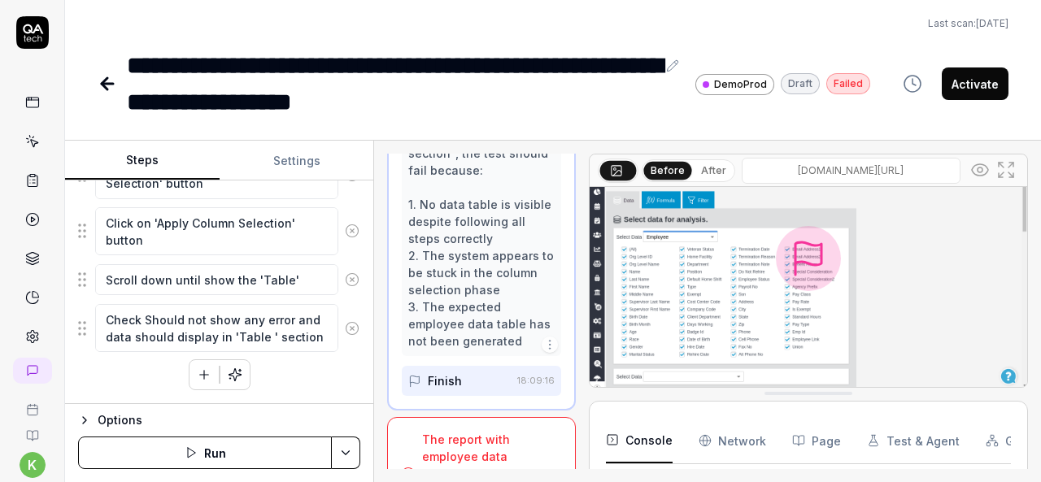
scroll to position [703, 0]
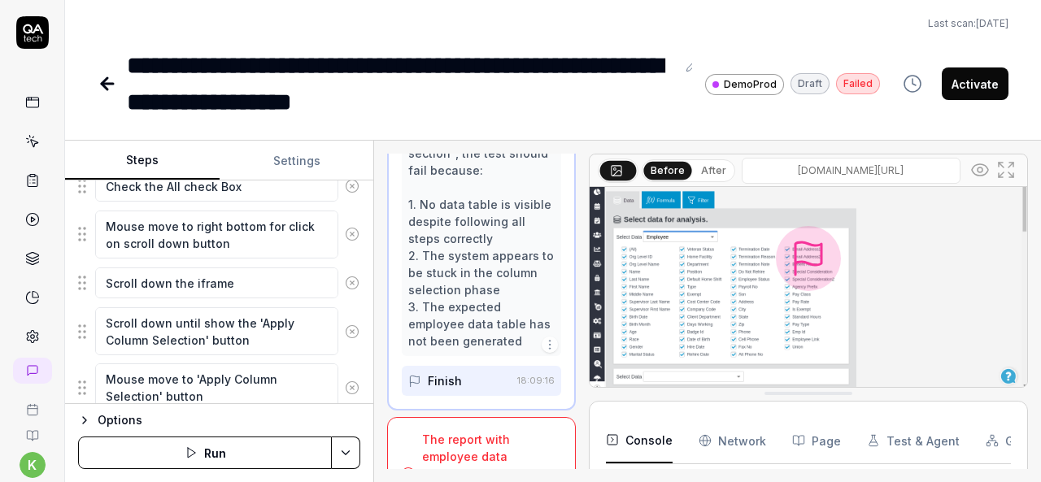
type textarea "*"
